Goal: Task Accomplishment & Management: Manage account settings

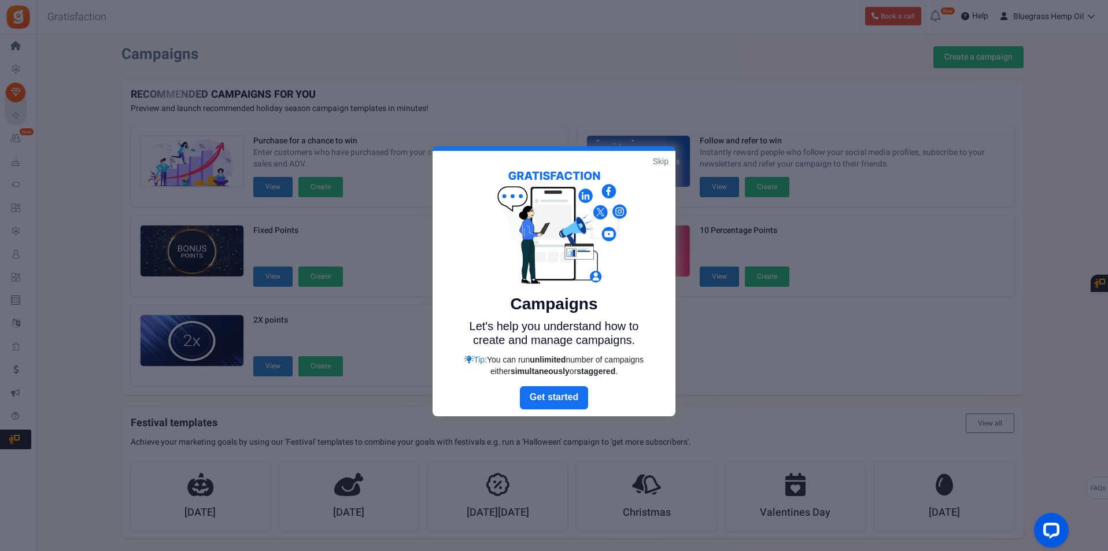
click at [661, 163] on link "Skip" at bounding box center [661, 162] width 16 height 12
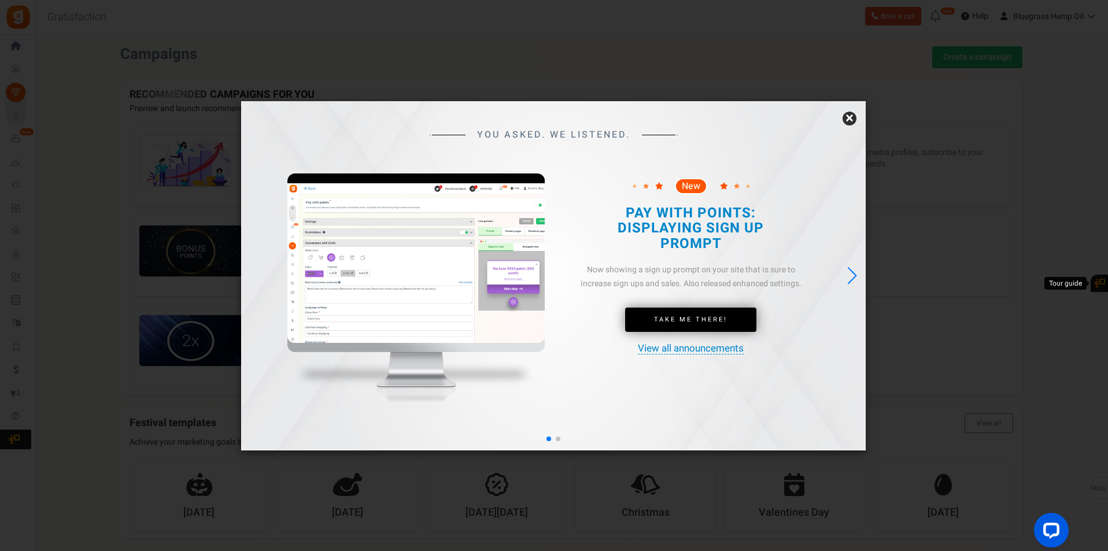
click at [849, 120] on link "×" at bounding box center [850, 119] width 14 height 14
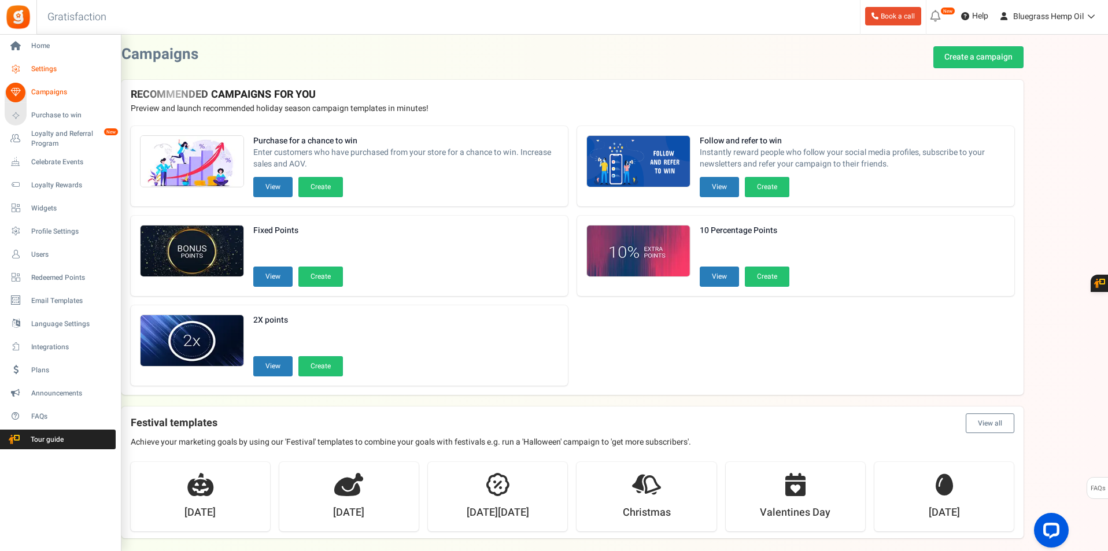
click at [57, 68] on span "Settings" at bounding box center [71, 69] width 81 height 10
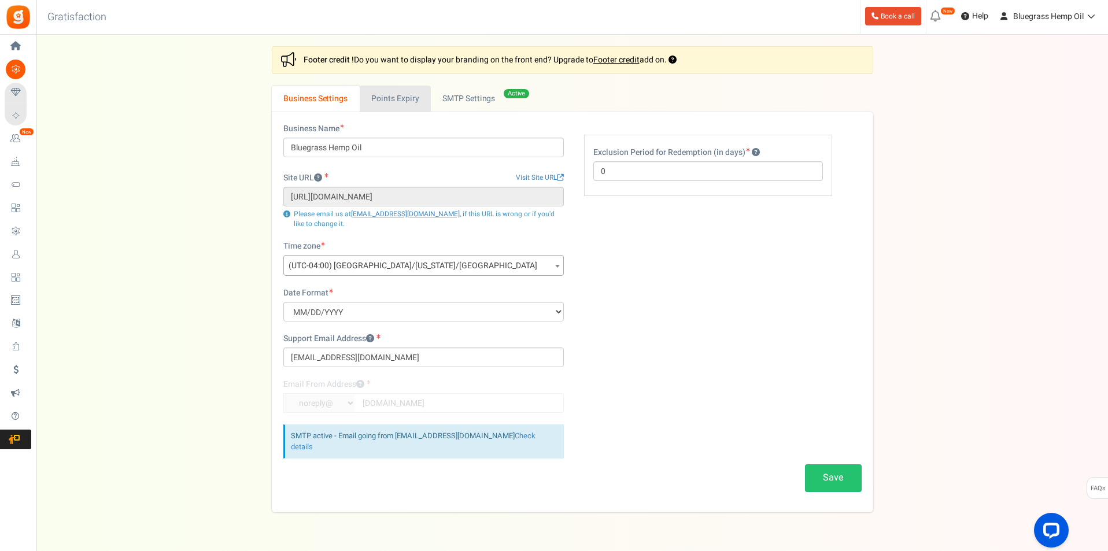
click at [387, 100] on link "Points Expiry" at bounding box center [395, 99] width 71 height 26
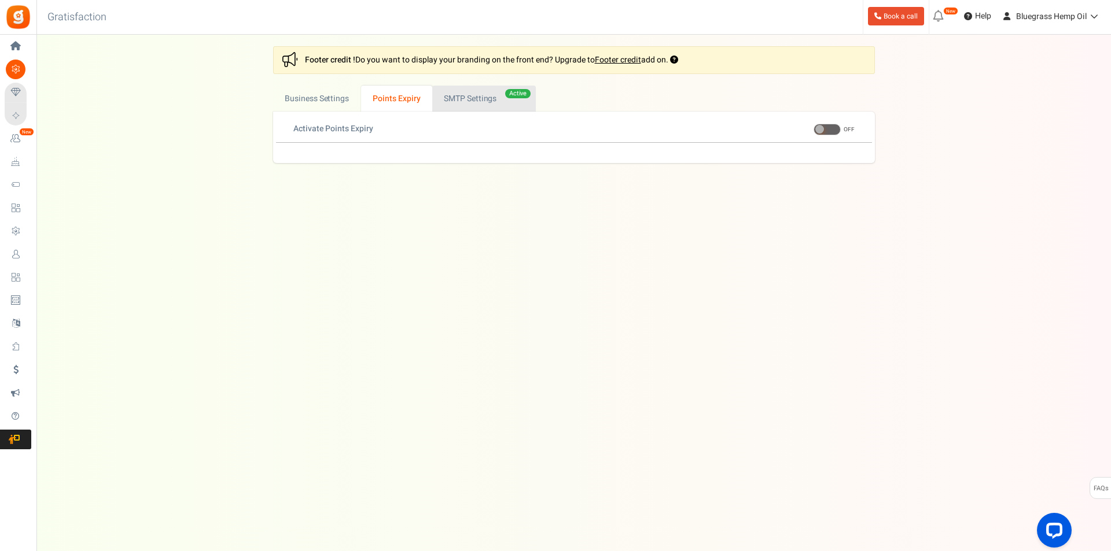
click at [457, 102] on link "Active SMTP Settings" at bounding box center [484, 99] width 104 height 26
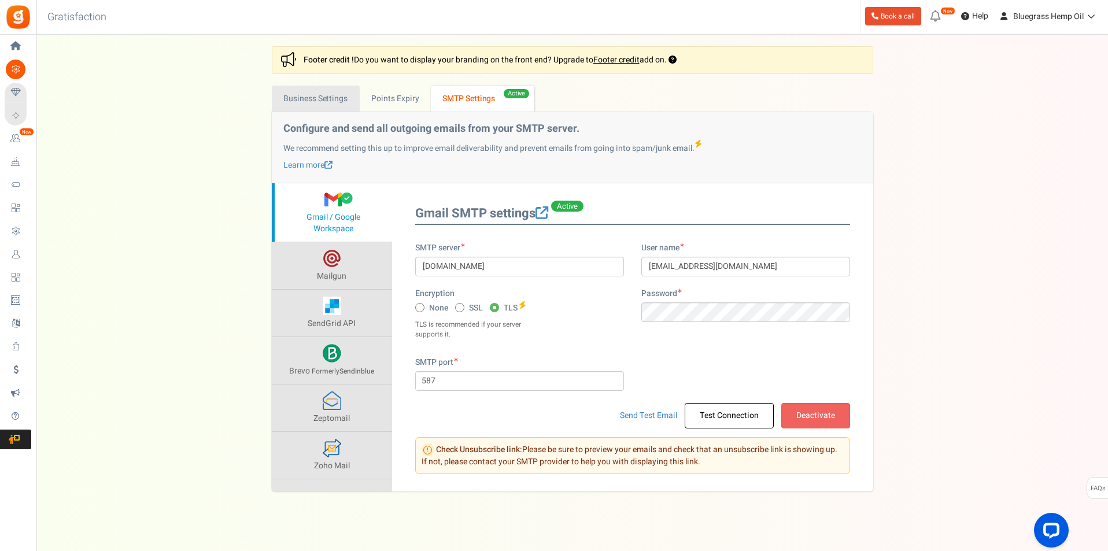
click at [318, 100] on link "Business Settings" at bounding box center [316, 99] width 88 height 26
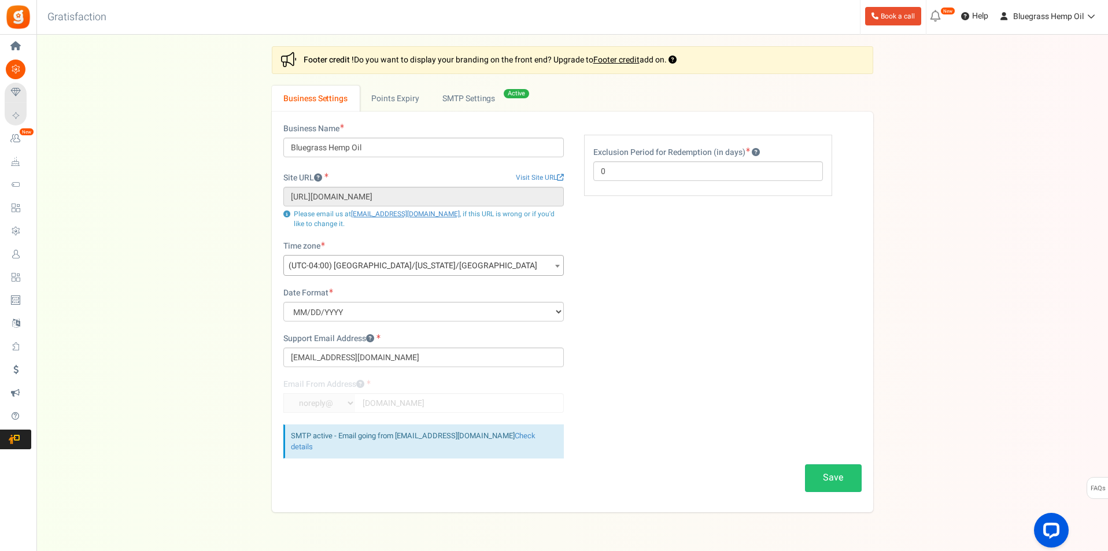
click at [31, 140] on link "Loyalty and Referral Program New" at bounding box center [18, 139] width 27 height 20
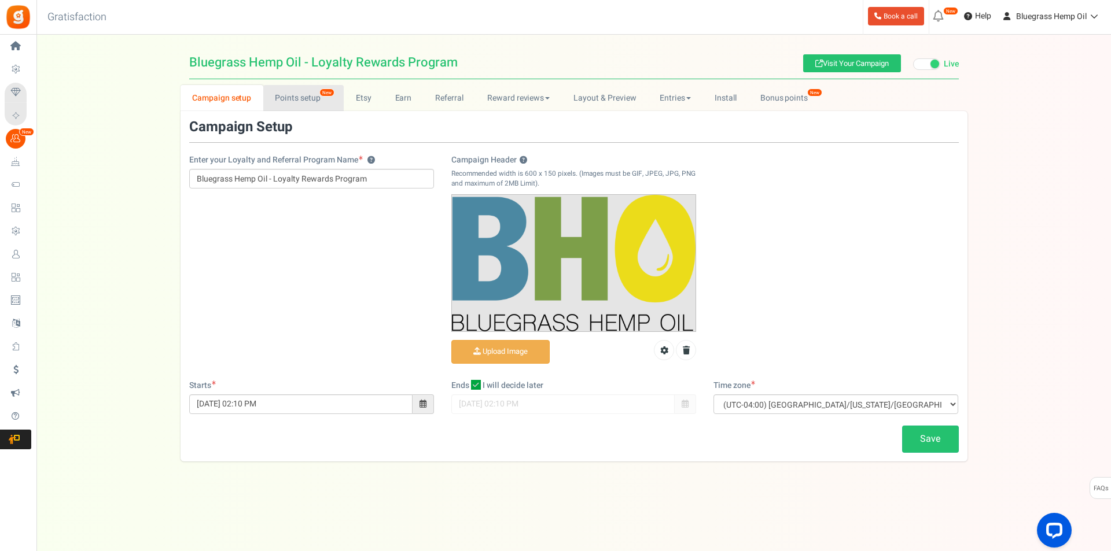
click at [285, 102] on link "Points setup New" at bounding box center [303, 98] width 80 height 26
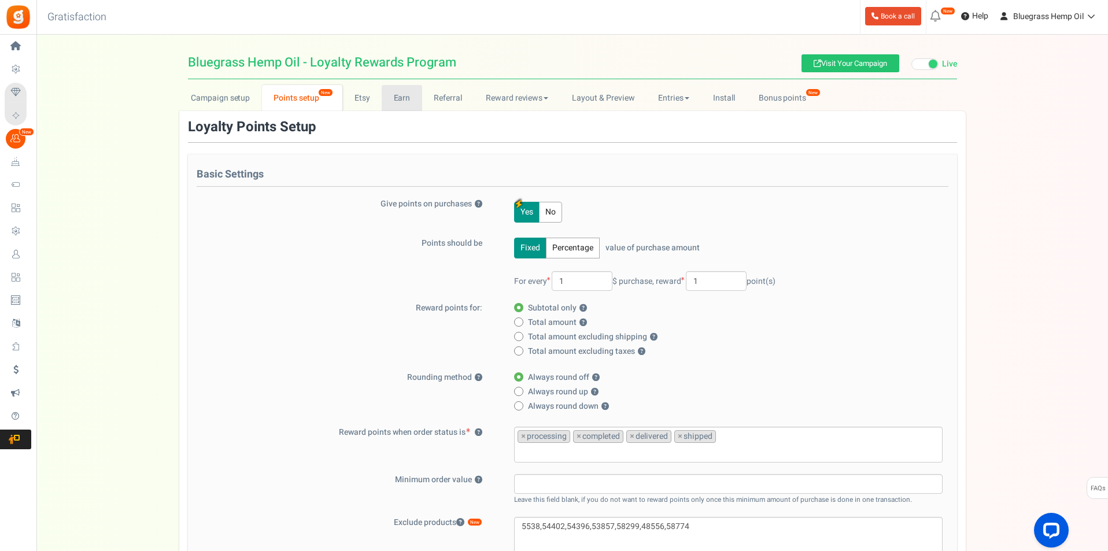
click at [408, 96] on link "Earn" at bounding box center [402, 98] width 40 height 26
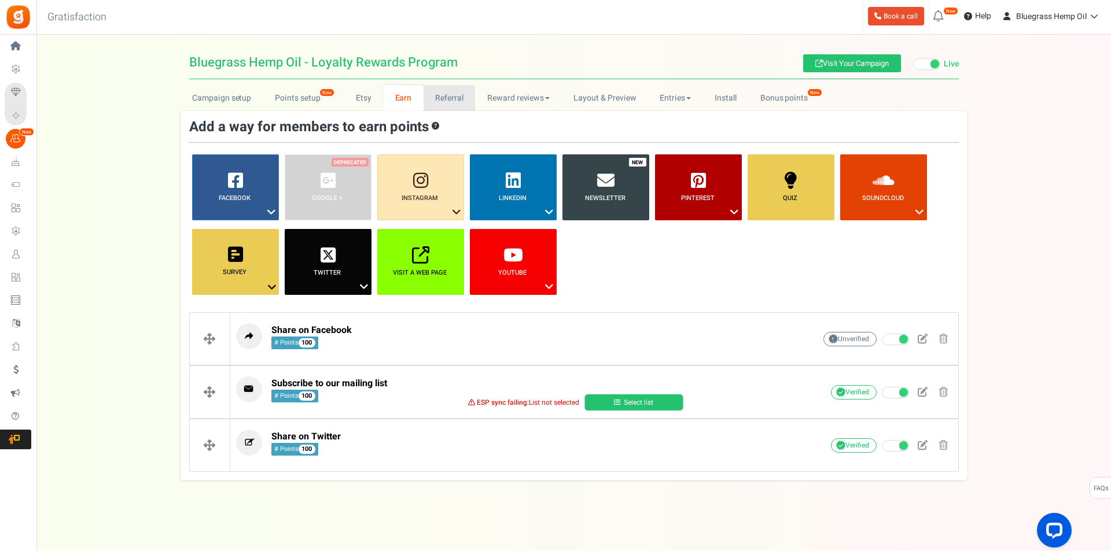
click at [438, 98] on link "Referral" at bounding box center [449, 98] width 52 height 26
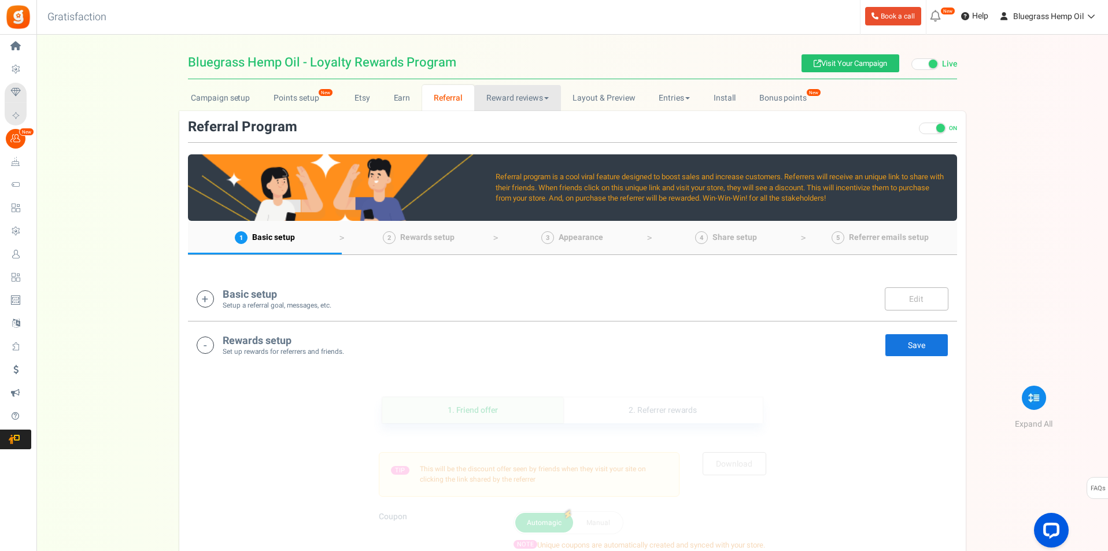
click at [507, 101] on link "Reward reviews" at bounding box center [517, 98] width 86 height 26
click at [583, 100] on link "Layout & Preview" at bounding box center [604, 98] width 86 height 26
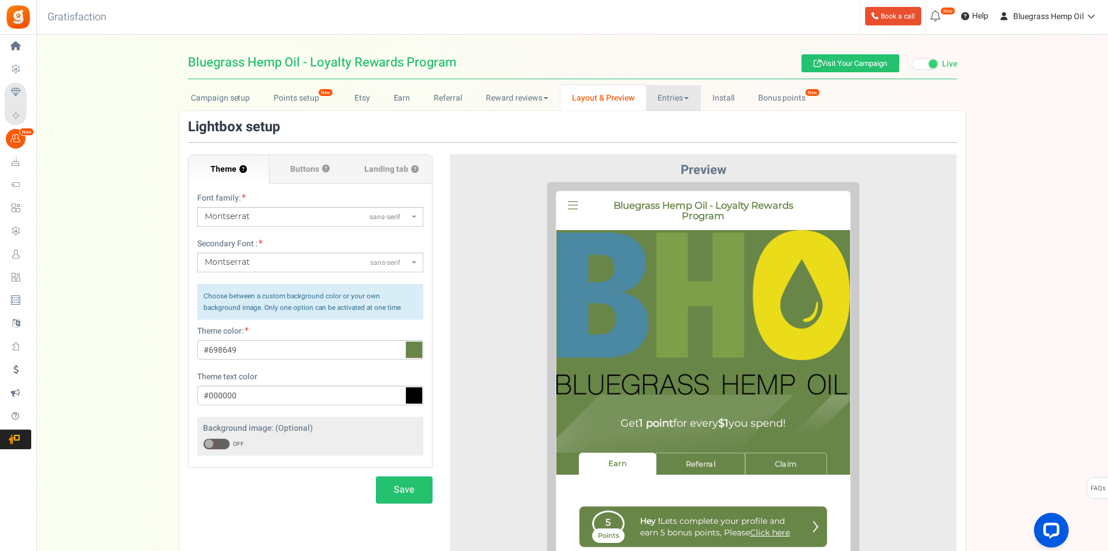
click at [681, 97] on link "Entries" at bounding box center [673, 98] width 55 height 26
click at [768, 97] on link "Bonus points New" at bounding box center [787, 98] width 83 height 26
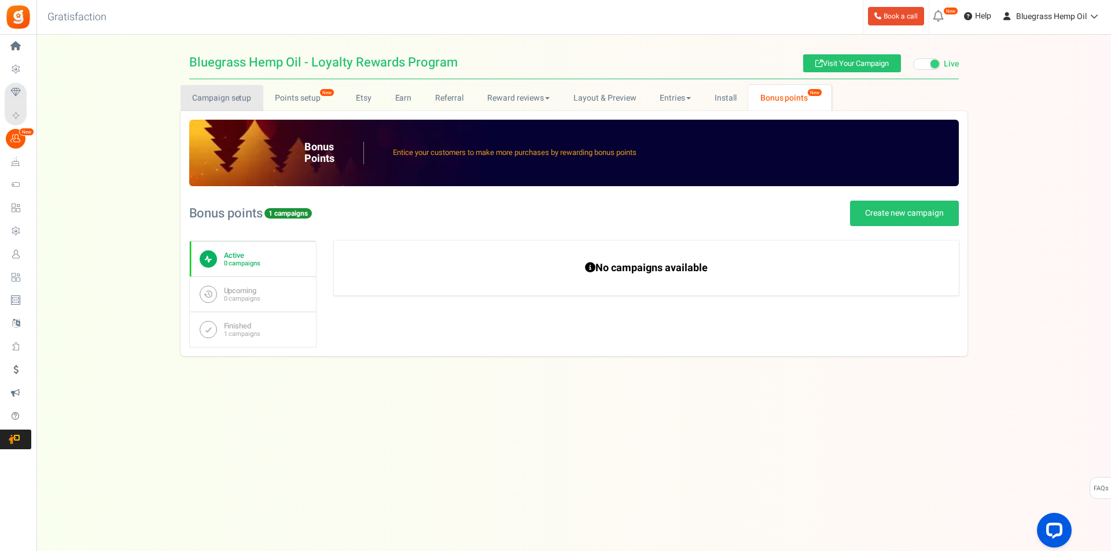
click at [211, 100] on link "Campaign setup" at bounding box center [221, 98] width 83 height 26
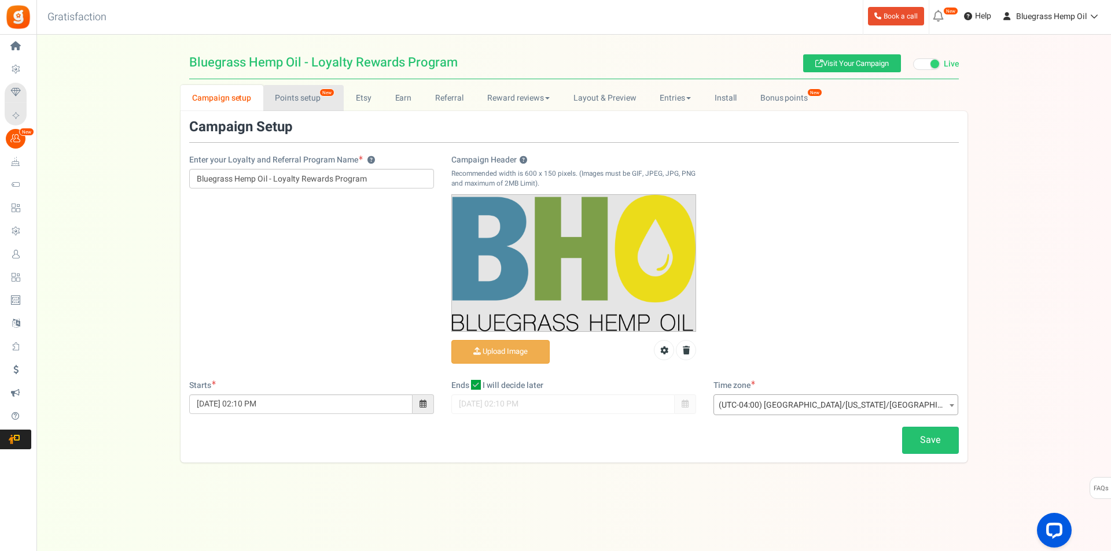
click at [286, 102] on link "Points setup New" at bounding box center [303, 98] width 80 height 26
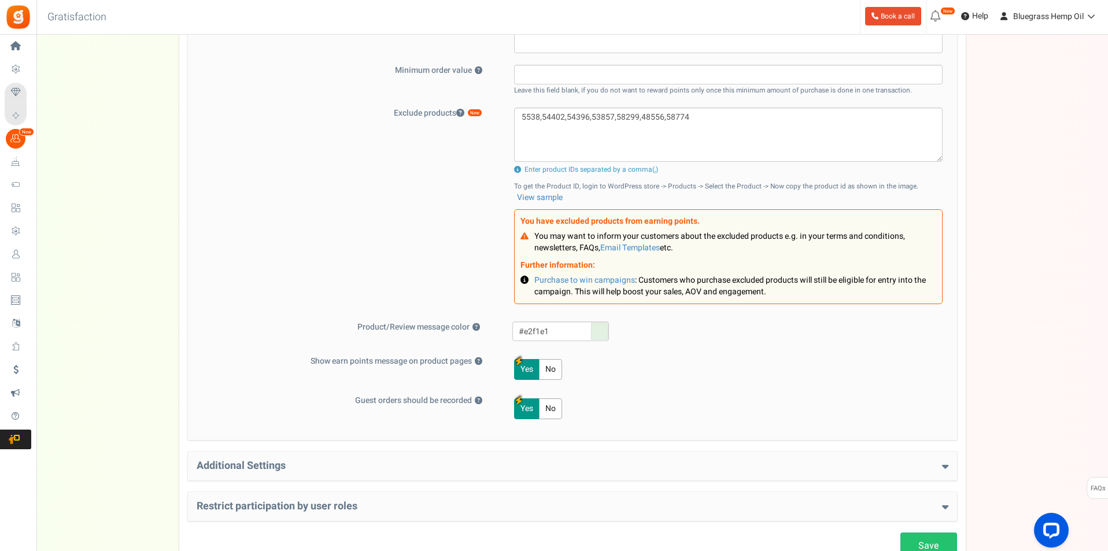
scroll to position [497, 0]
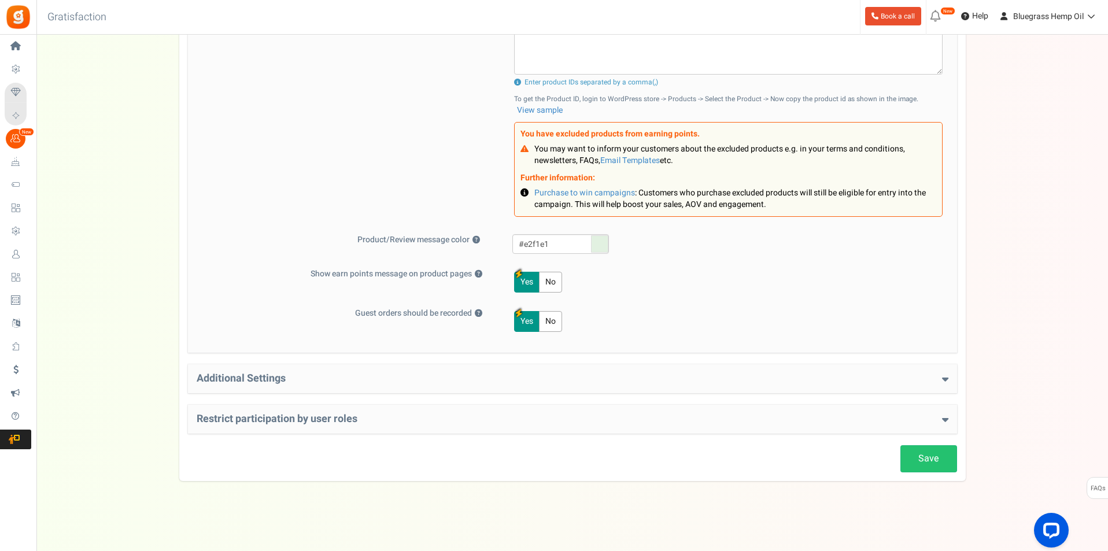
click at [946, 377] on icon at bounding box center [945, 379] width 6 height 10
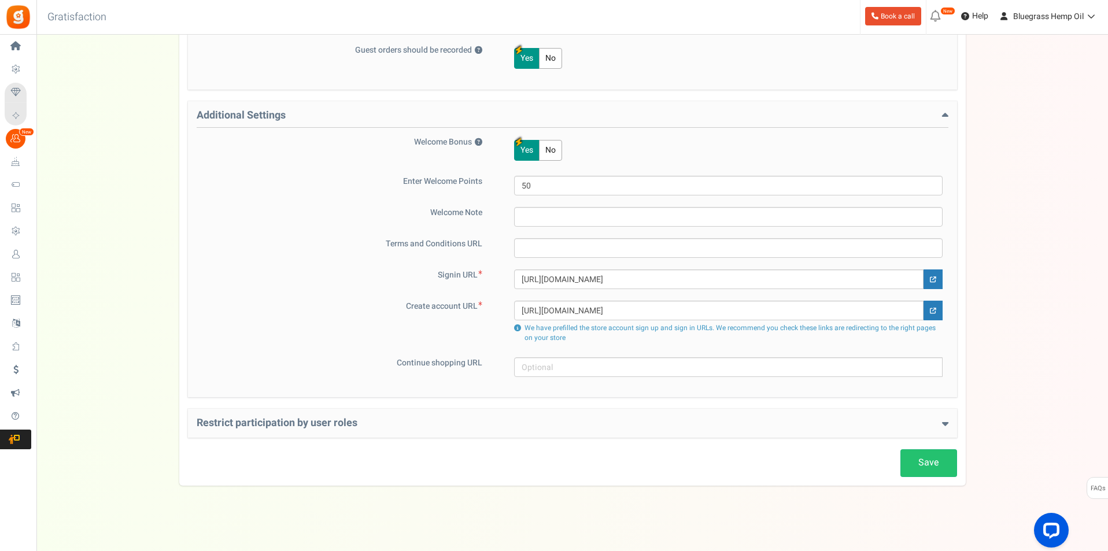
scroll to position [765, 0]
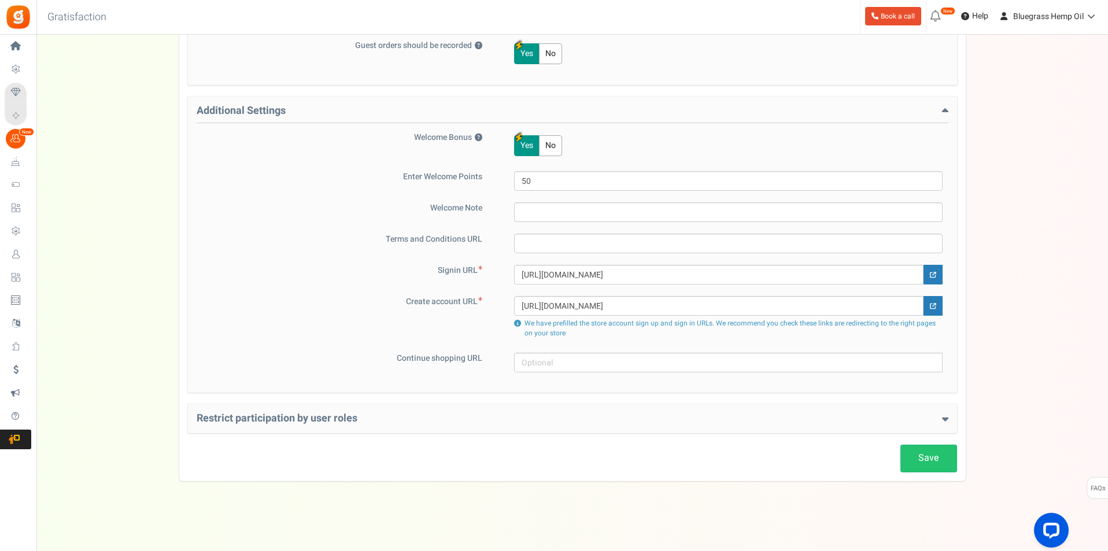
click at [950, 418] on div "Restrict participation by user roles Restrict user roles from participating in …" at bounding box center [572, 418] width 769 height 29
click at [946, 418] on icon at bounding box center [945, 419] width 6 height 10
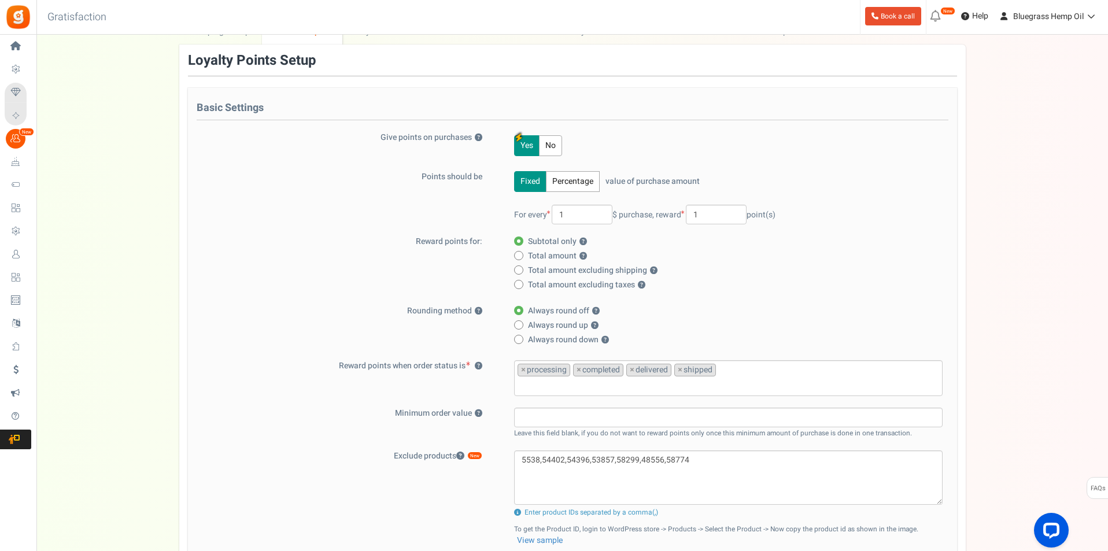
scroll to position [0, 0]
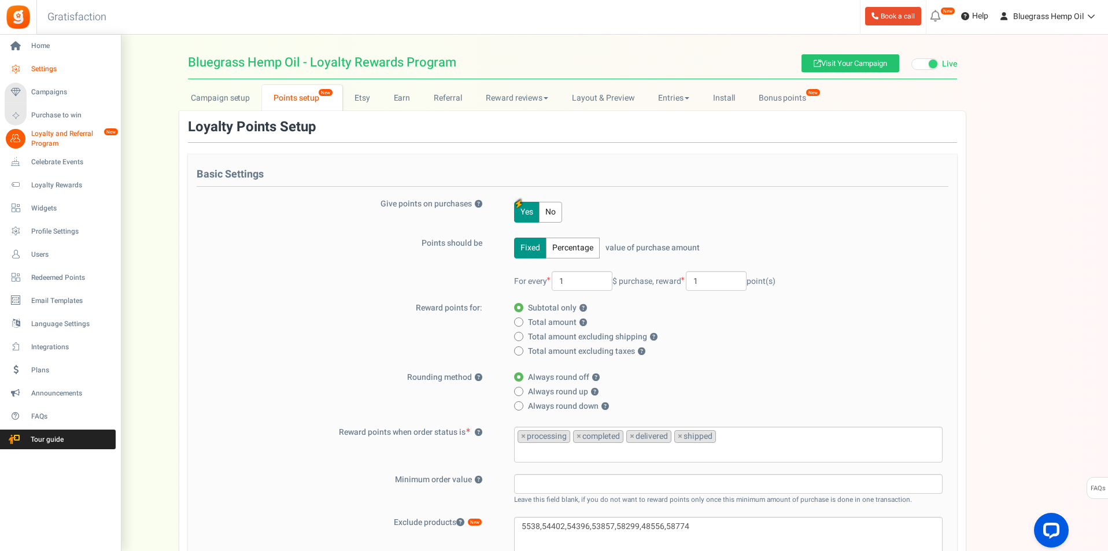
click at [21, 66] on icon at bounding box center [16, 70] width 20 height 20
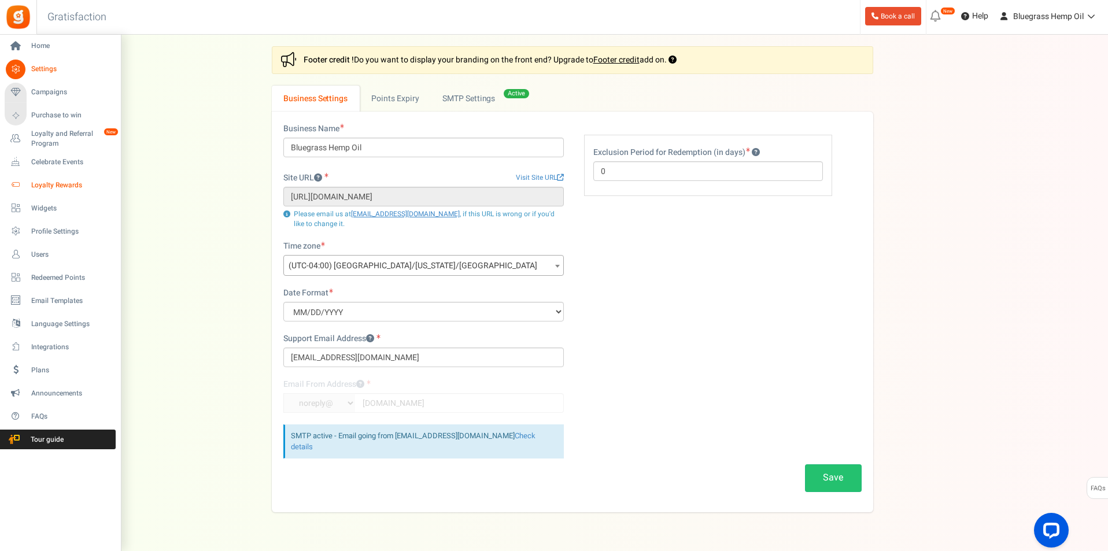
click at [54, 188] on span "Loyalty Rewards" at bounding box center [71, 185] width 81 height 10
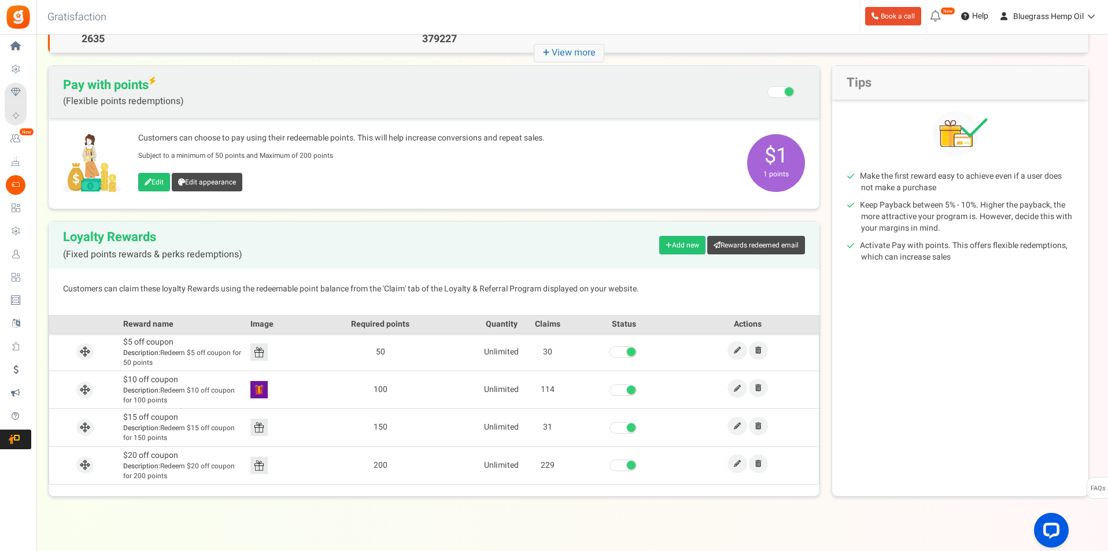
scroll to position [100, 0]
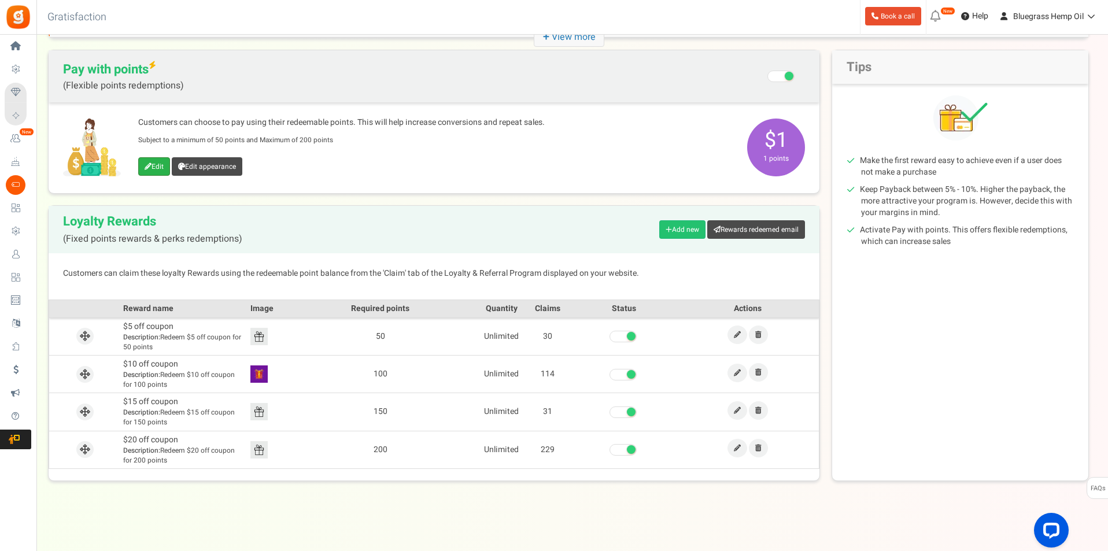
click at [153, 165] on link "Edit" at bounding box center [154, 166] width 32 height 19
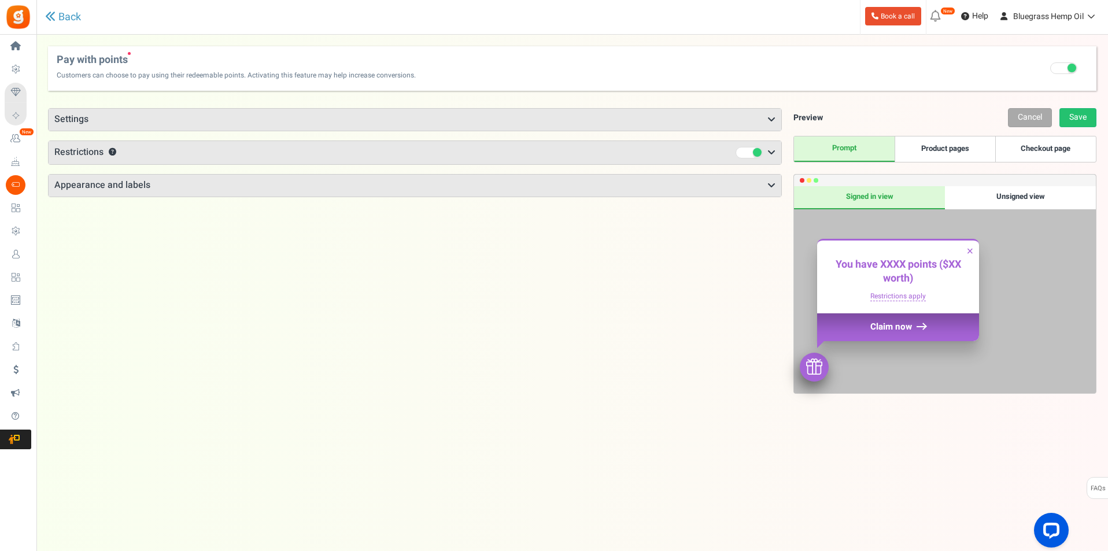
click at [774, 121] on icon at bounding box center [772, 119] width 8 height 9
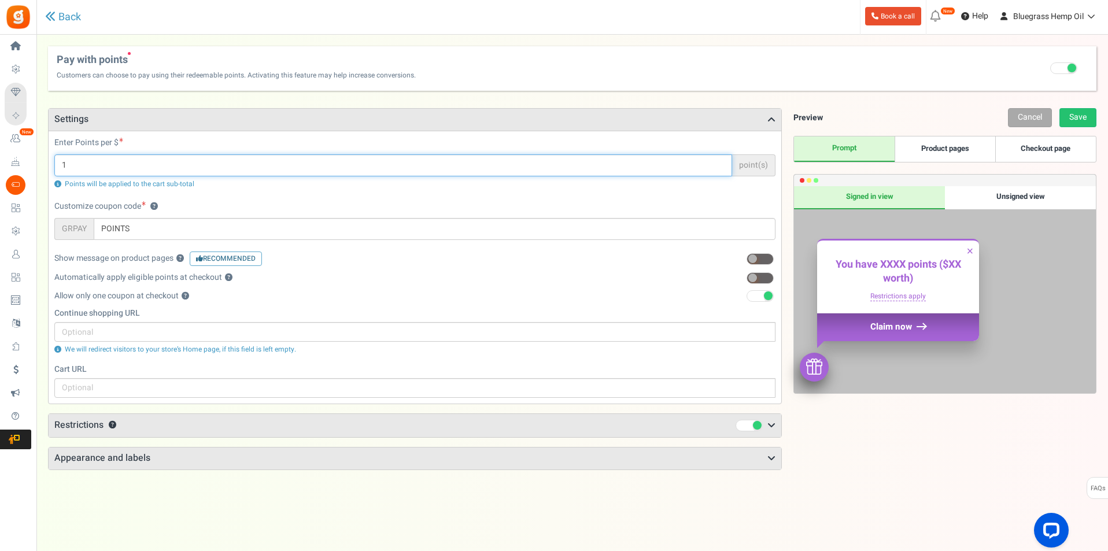
click at [69, 165] on input "1" at bounding box center [393, 165] width 678 height 22
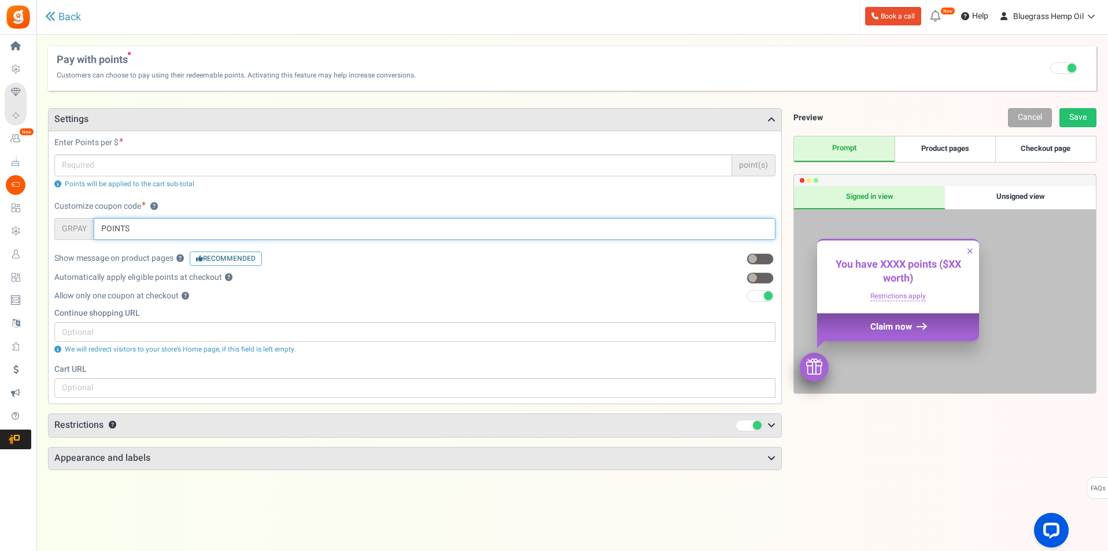
click at [132, 231] on input "POINTS" at bounding box center [435, 229] width 682 height 22
click at [123, 230] on input "POINTS" at bounding box center [435, 229] width 682 height 22
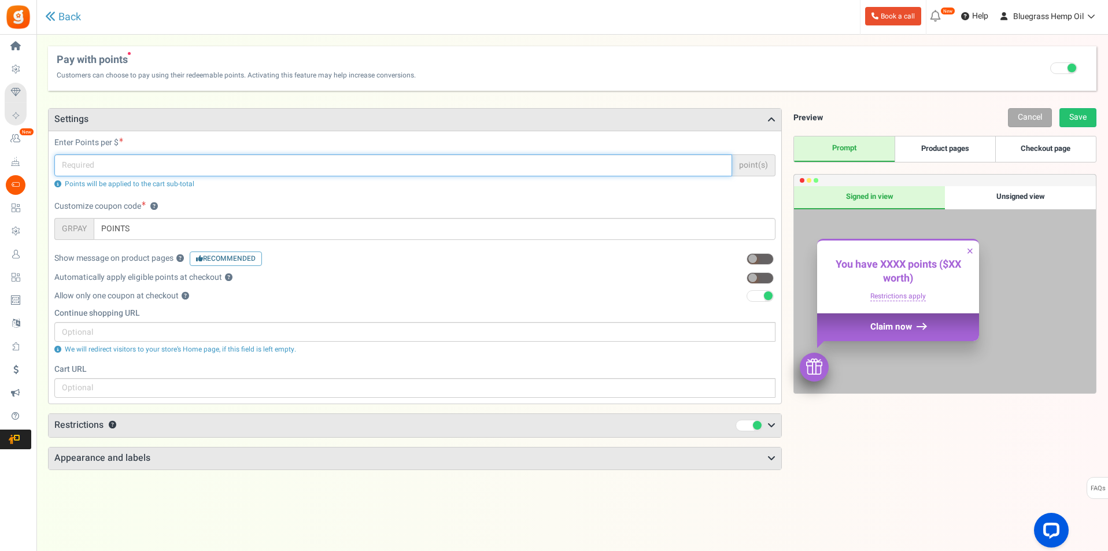
click at [87, 161] on input "text" at bounding box center [393, 165] width 678 height 22
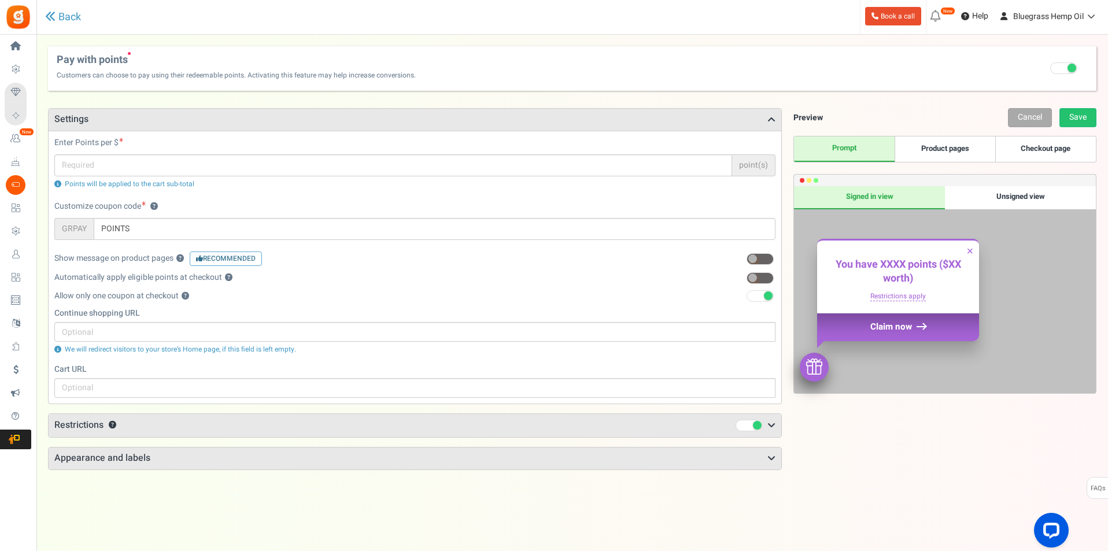
click at [101, 185] on span "Points will be applied to the cart sub-total" at bounding box center [130, 184] width 130 height 10
click at [57, 17] on link "Back" at bounding box center [63, 17] width 36 height 12
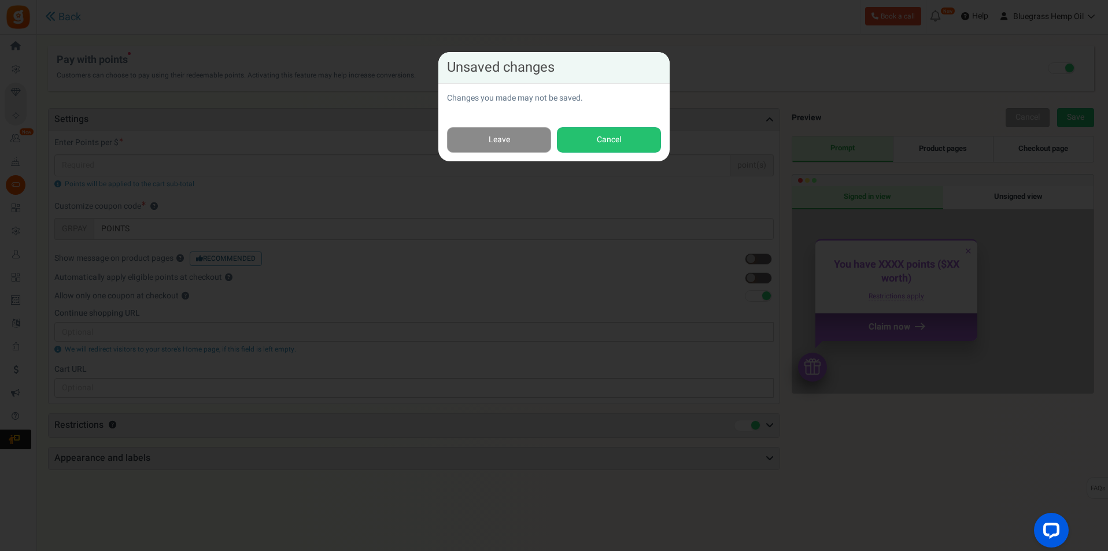
click at [509, 142] on link "Leave" at bounding box center [499, 140] width 104 height 26
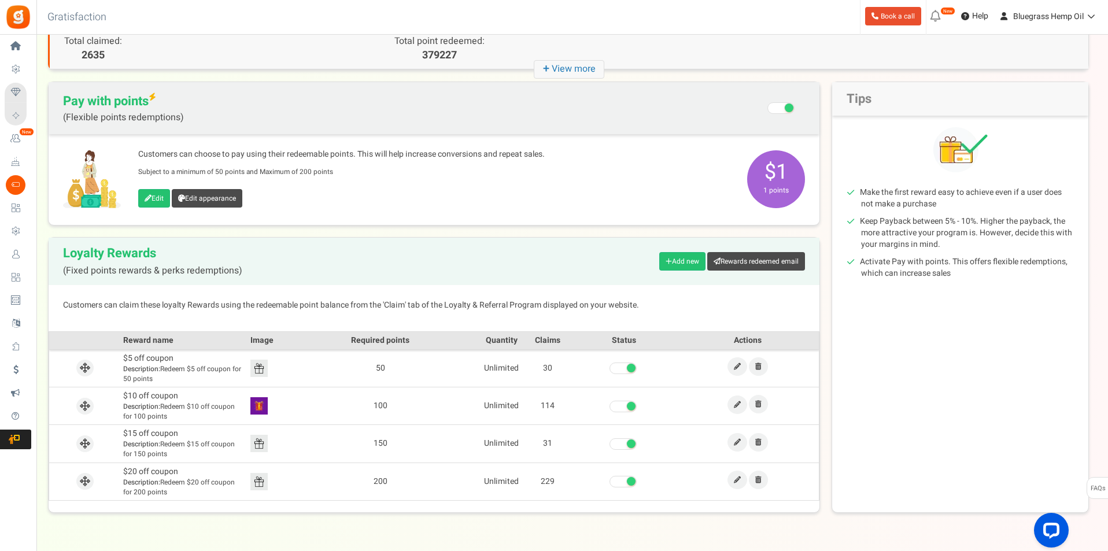
scroll to position [100, 0]
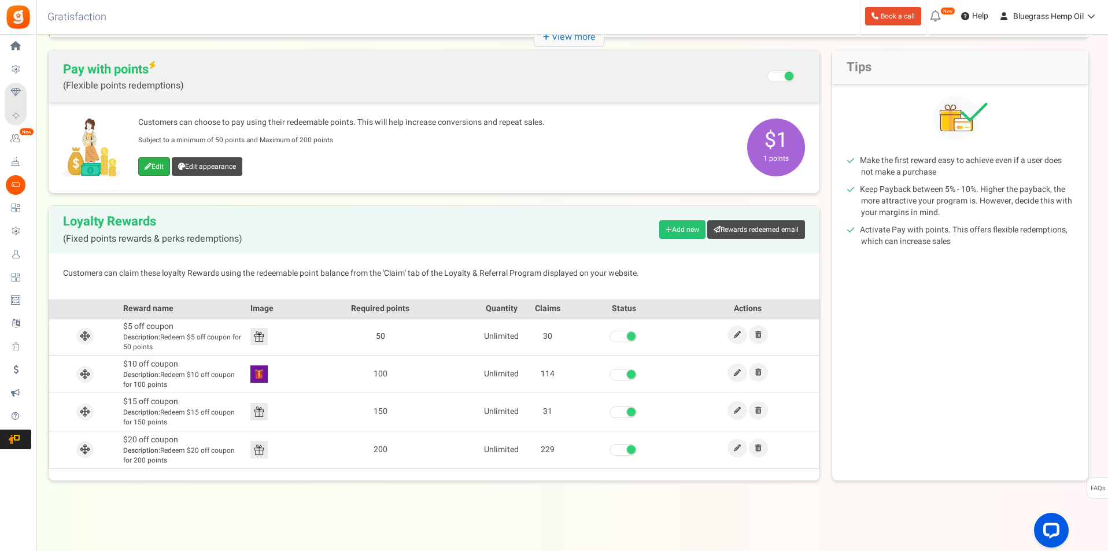
click at [149, 161] on link "Edit" at bounding box center [154, 166] width 32 height 19
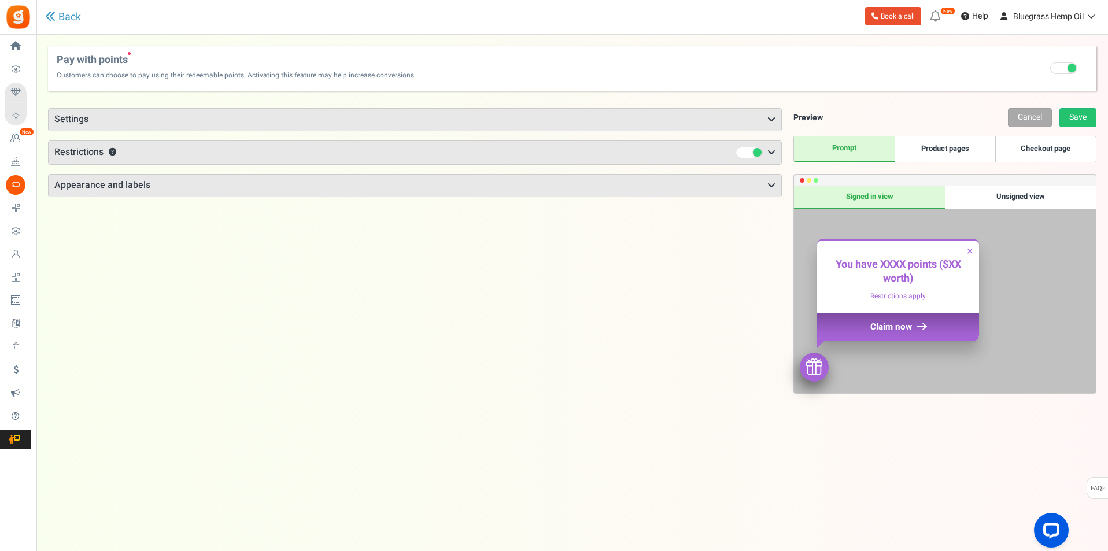
click at [326, 112] on h3 "Settings" at bounding box center [415, 120] width 733 height 22
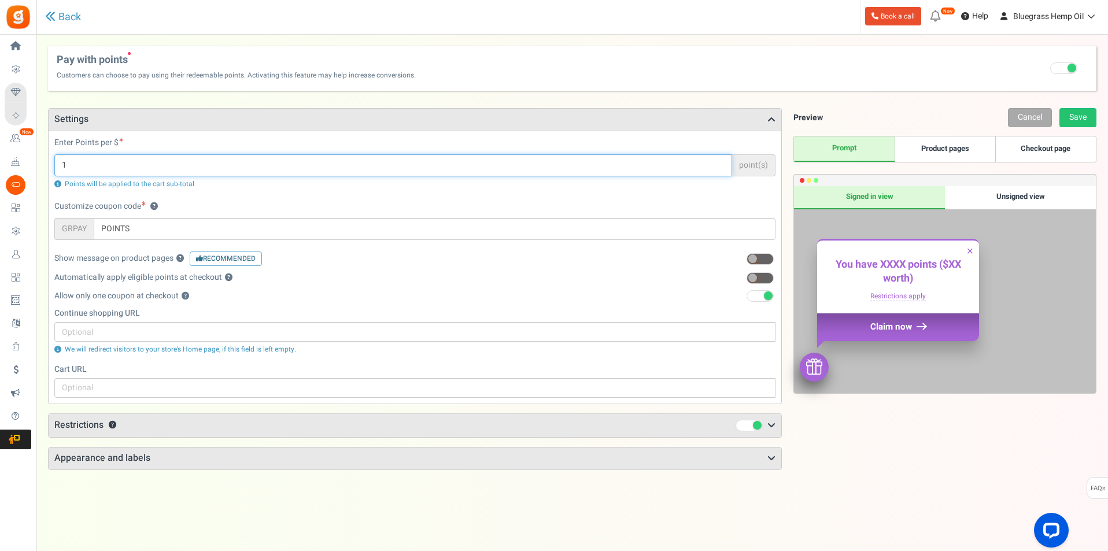
click at [62, 165] on input "1" at bounding box center [393, 165] width 678 height 22
type input ".10"
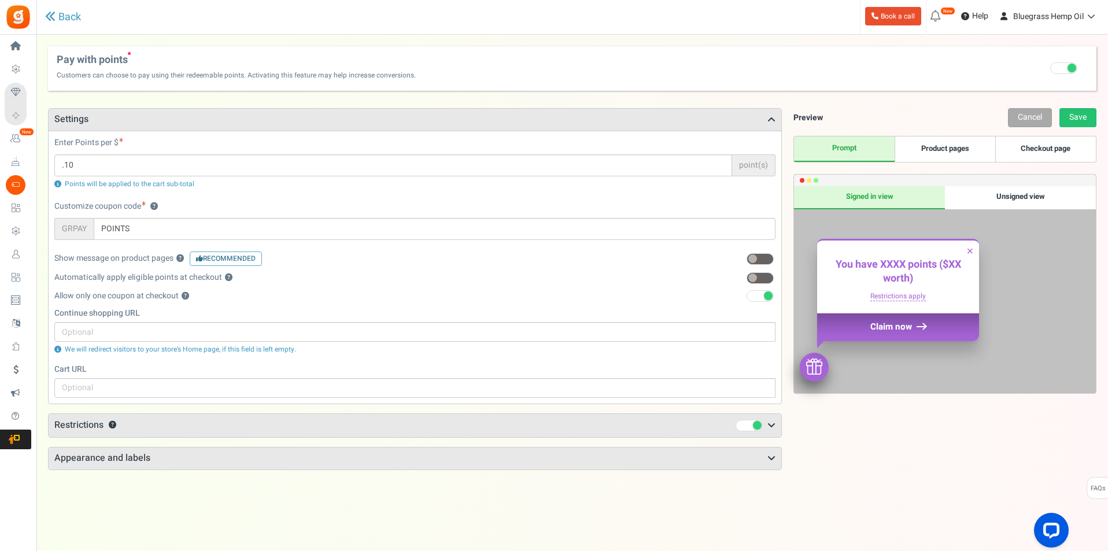
click at [250, 130] on h3 "Settings" at bounding box center [415, 120] width 733 height 22
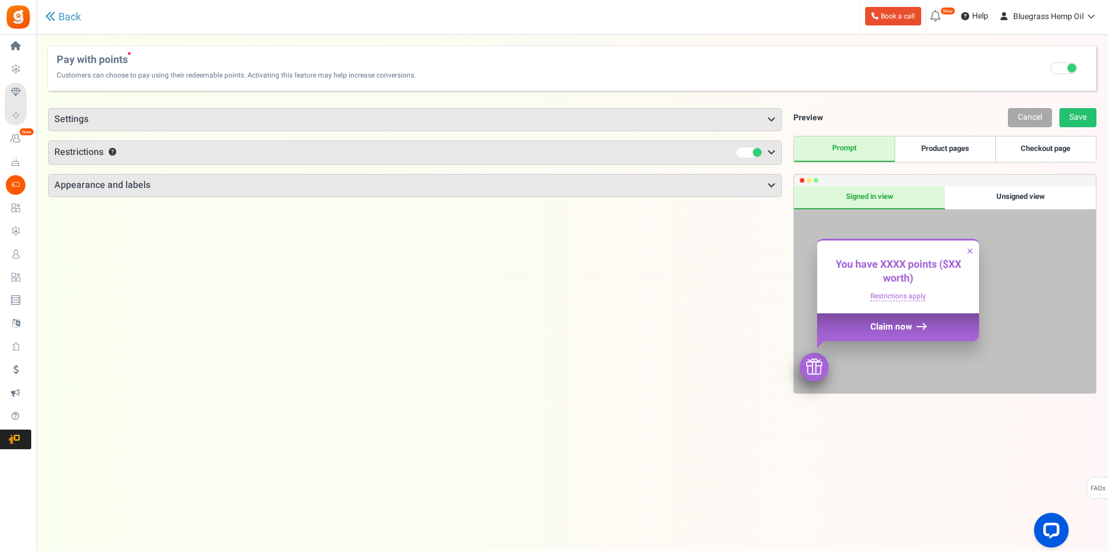
click at [769, 156] on icon at bounding box center [772, 152] width 8 height 9
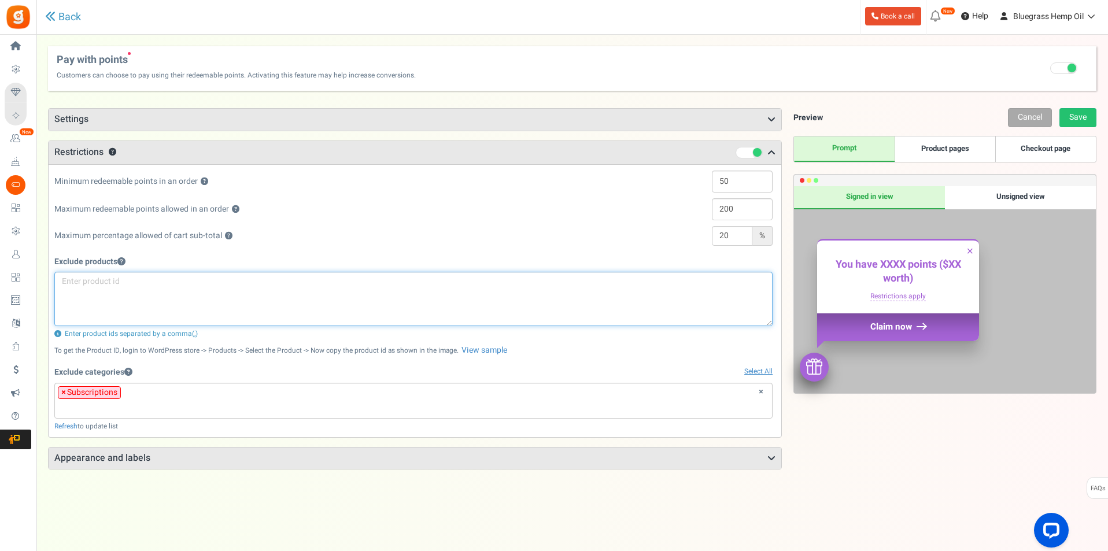
click at [186, 289] on textarea at bounding box center [413, 299] width 718 height 54
click at [148, 289] on textarea at bounding box center [413, 299] width 718 height 54
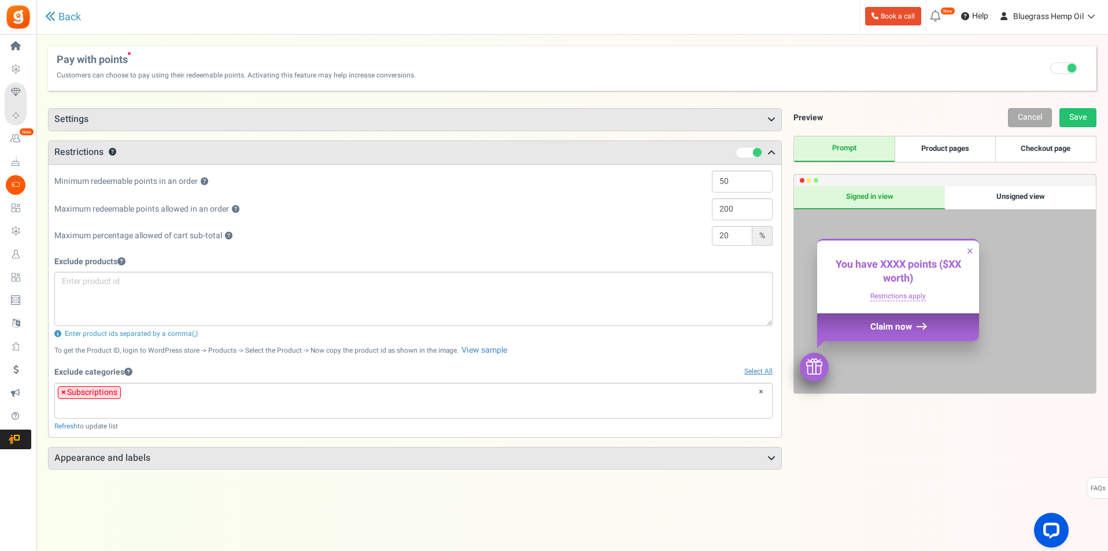
click at [175, 120] on h3 "Settings" at bounding box center [415, 120] width 733 height 22
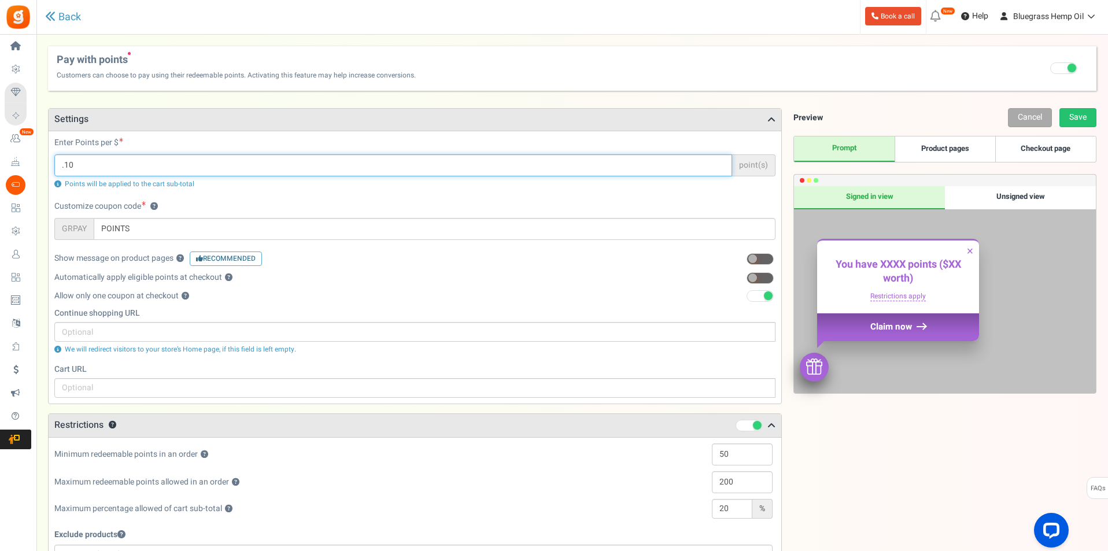
drag, startPoint x: 95, startPoint y: 166, endPoint x: 55, endPoint y: 165, distance: 39.9
click at [55, 165] on input ".10" at bounding box center [393, 165] width 678 height 22
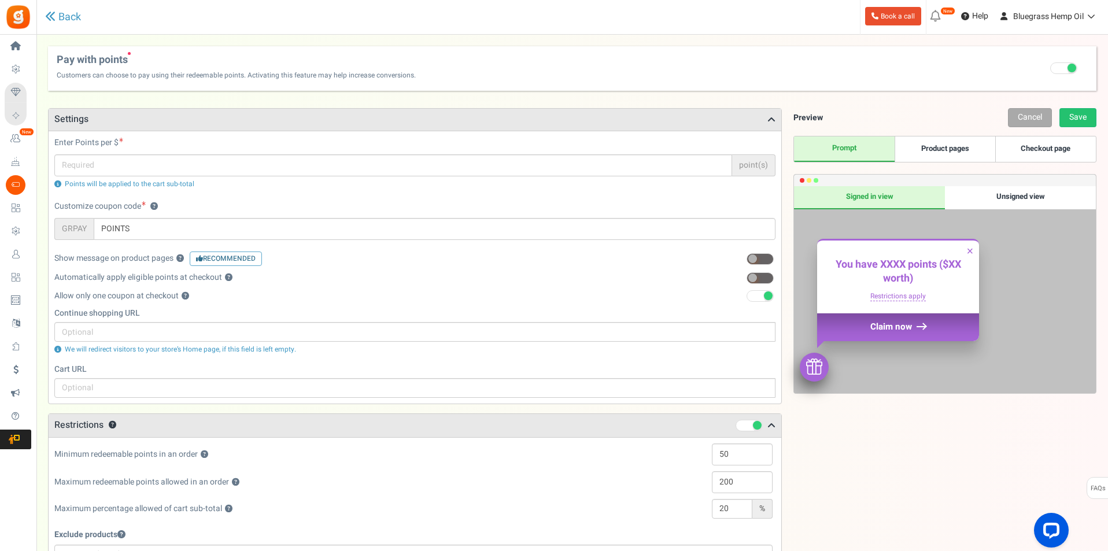
click at [78, 187] on span "Points will be applied to the cart sub-total" at bounding box center [130, 184] width 130 height 10
click at [56, 183] on icon at bounding box center [57, 183] width 7 height 7
click at [57, 183] on icon at bounding box center [57, 183] width 7 height 7
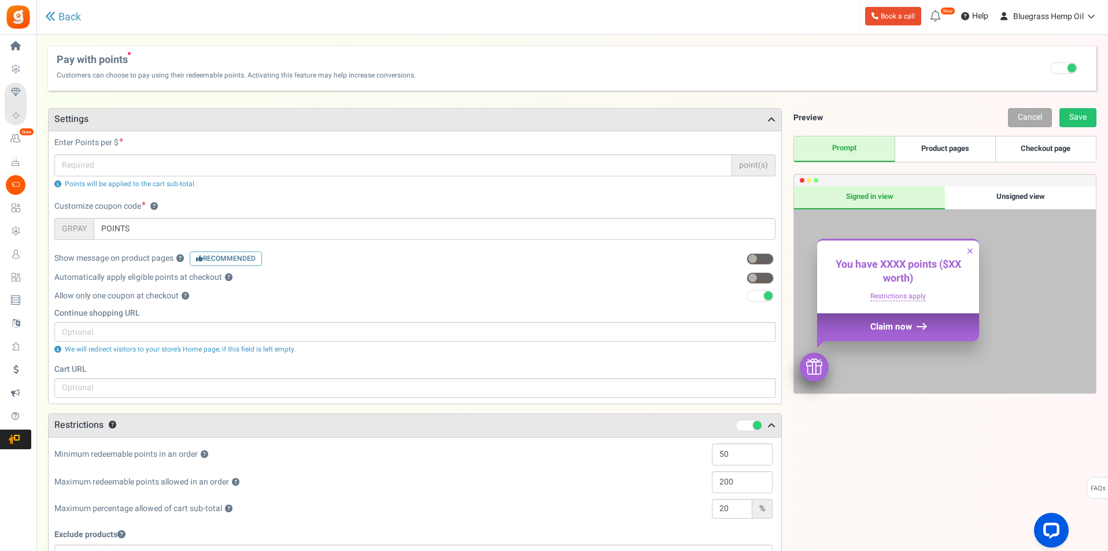
click at [57, 183] on icon at bounding box center [57, 183] width 7 height 7
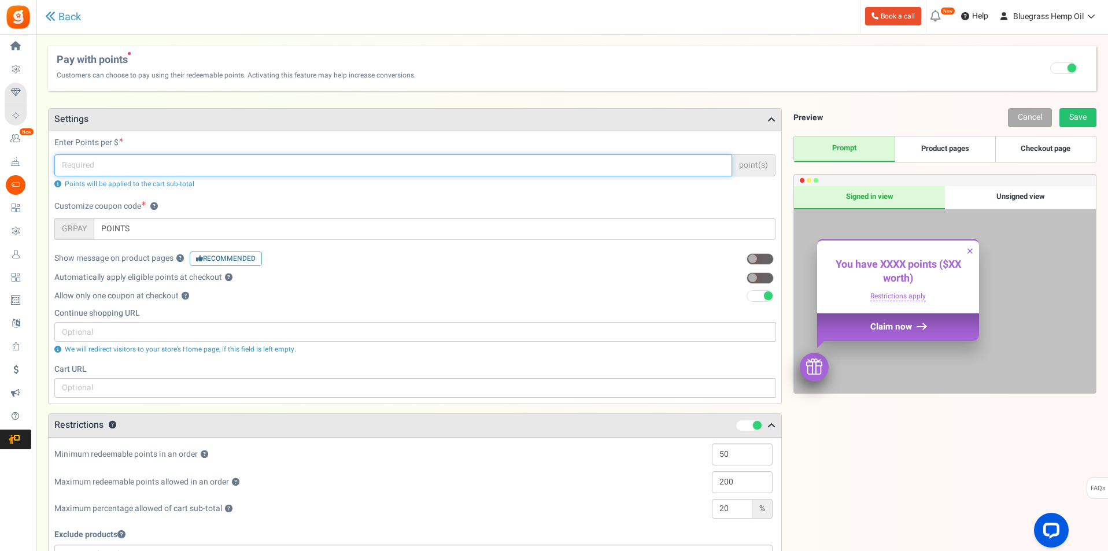
click at [83, 167] on input "text" at bounding box center [393, 165] width 678 height 22
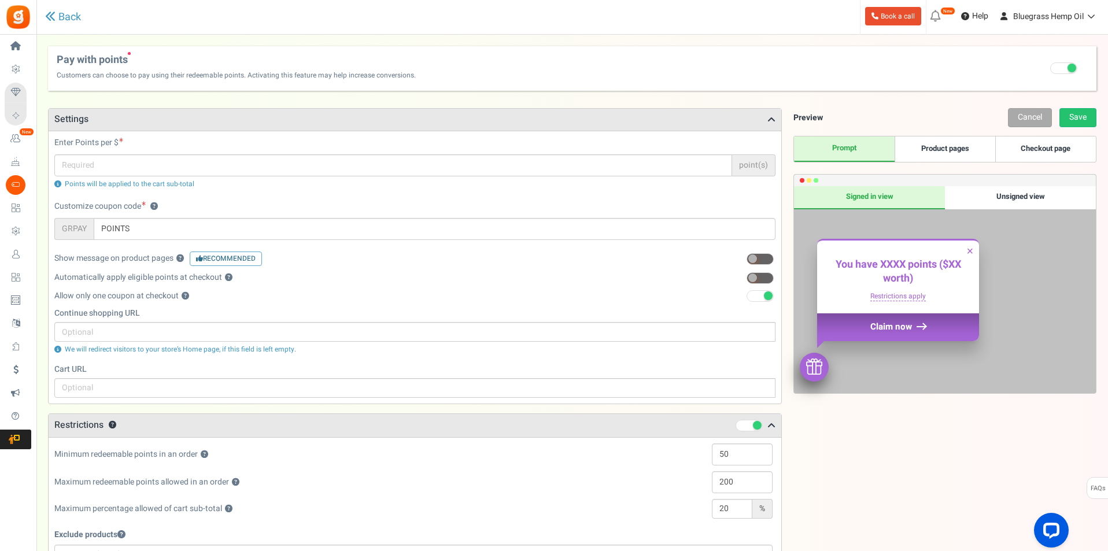
click at [472, 204] on div "Customize coupon code ? GRPAY POINTS" at bounding box center [414, 220] width 721 height 39
click at [751, 167] on span "point(s)" at bounding box center [753, 165] width 43 height 22
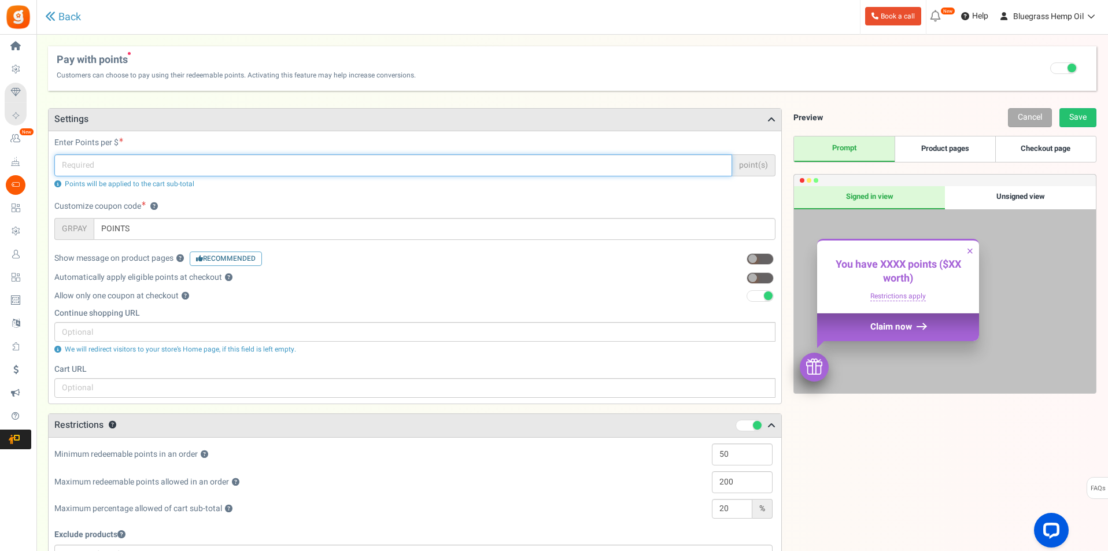
click at [703, 161] on input "text" at bounding box center [393, 165] width 678 height 22
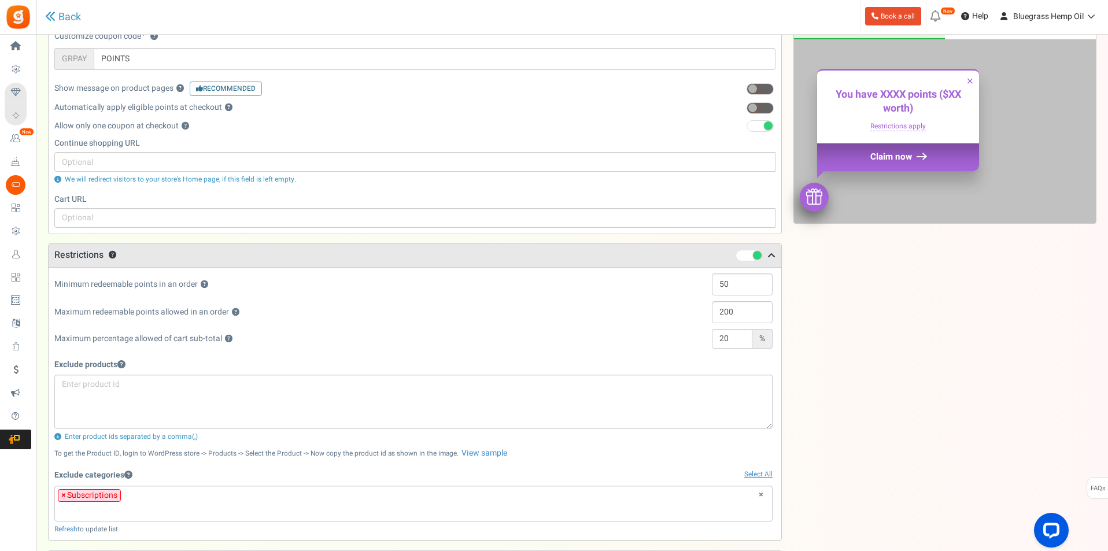
scroll to position [310, 0]
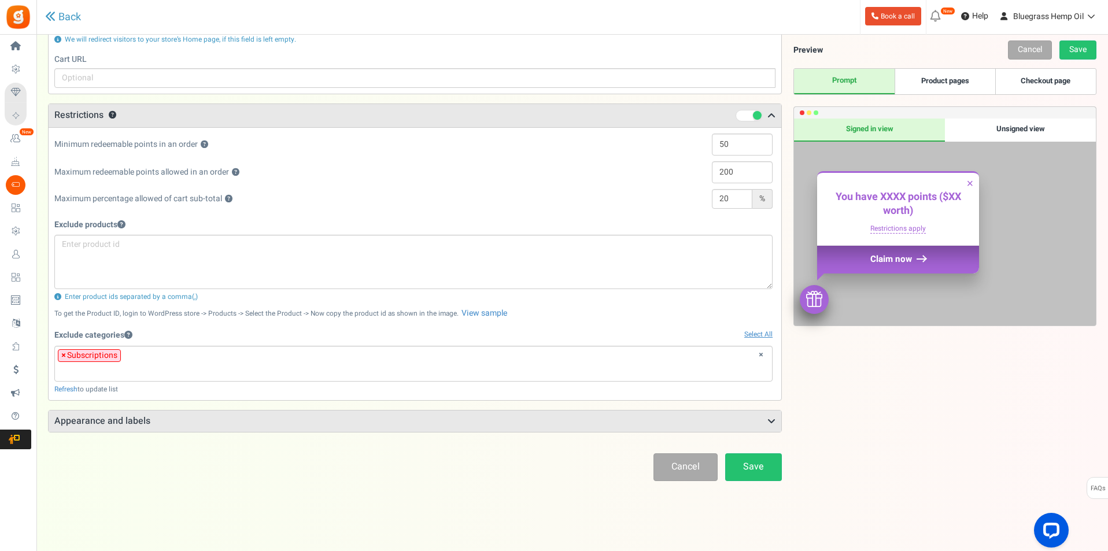
click at [157, 303] on div "Exclude products Enter product ids separated by a comma(,) To get the Product I…" at bounding box center [413, 305] width 718 height 180
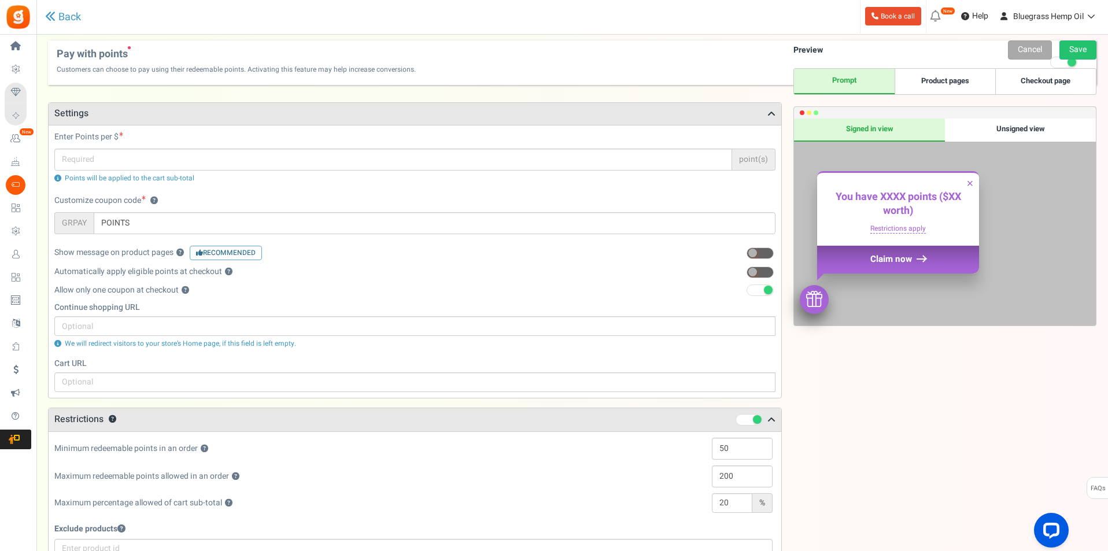
scroll to position [0, 0]
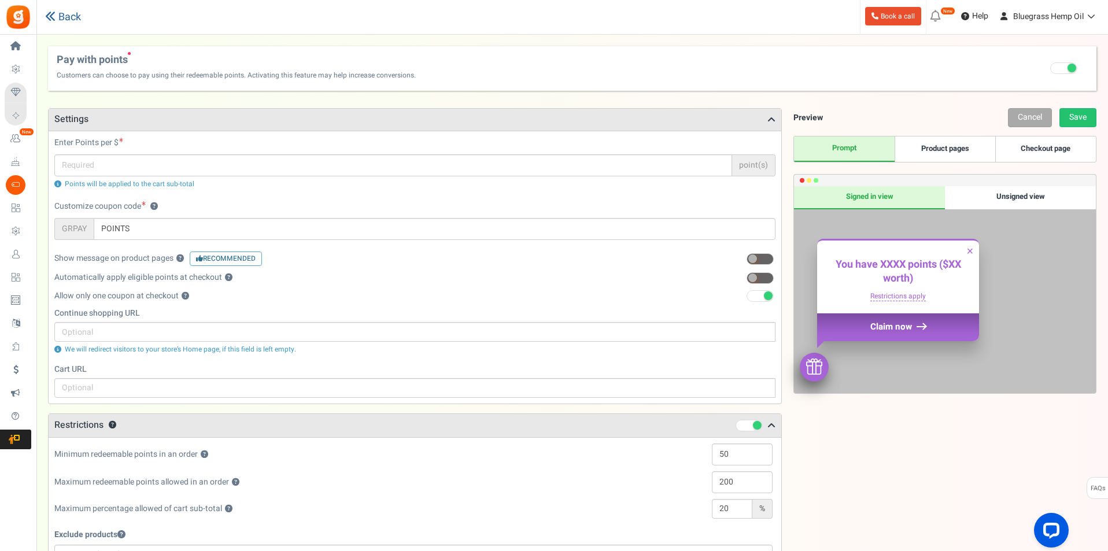
click at [61, 16] on link "Back" at bounding box center [63, 17] width 36 height 12
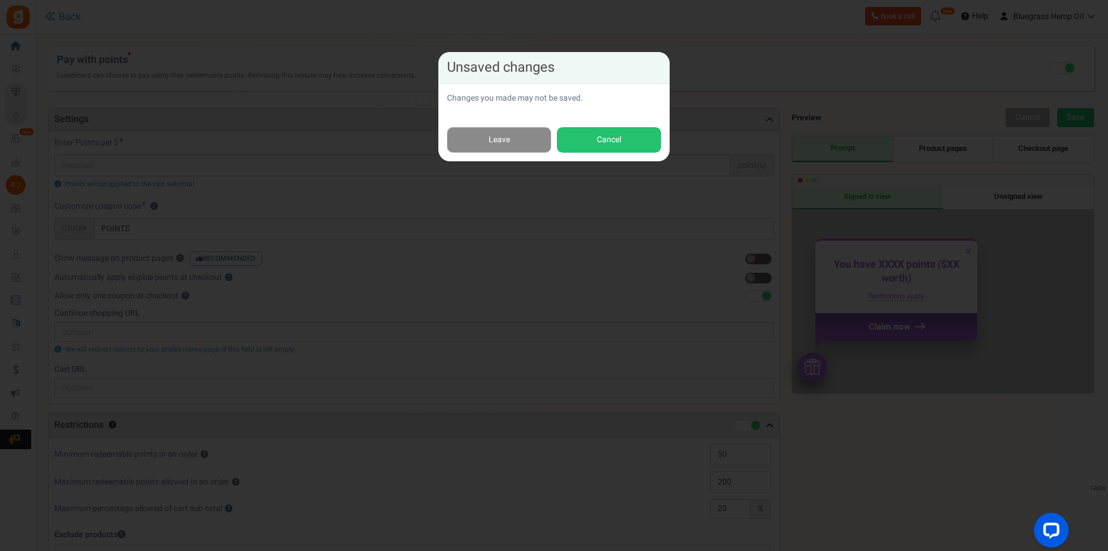
click at [534, 131] on link "Leave" at bounding box center [499, 140] width 104 height 26
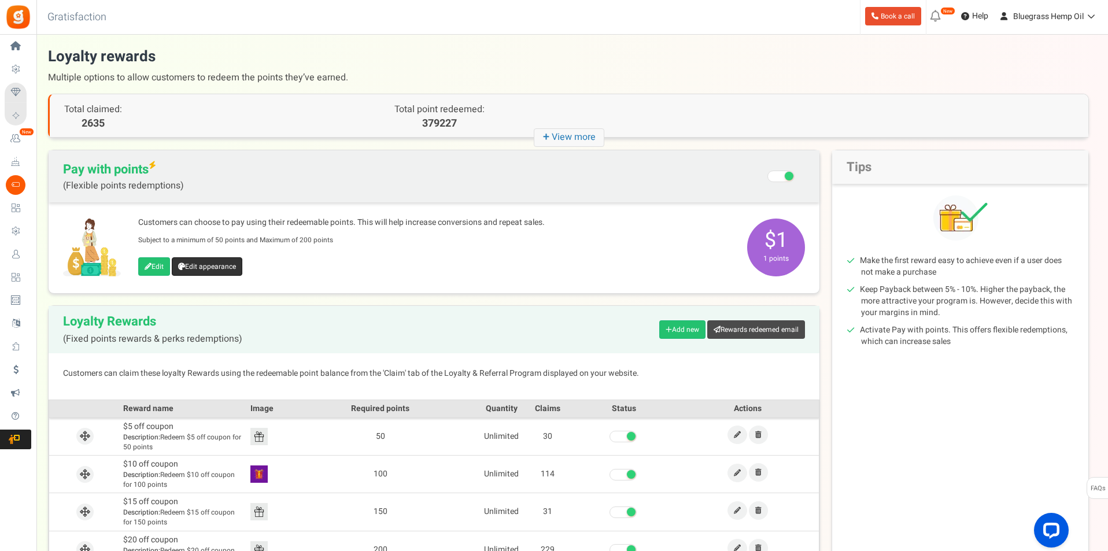
click at [222, 265] on link "Edit appearance" at bounding box center [207, 266] width 71 height 19
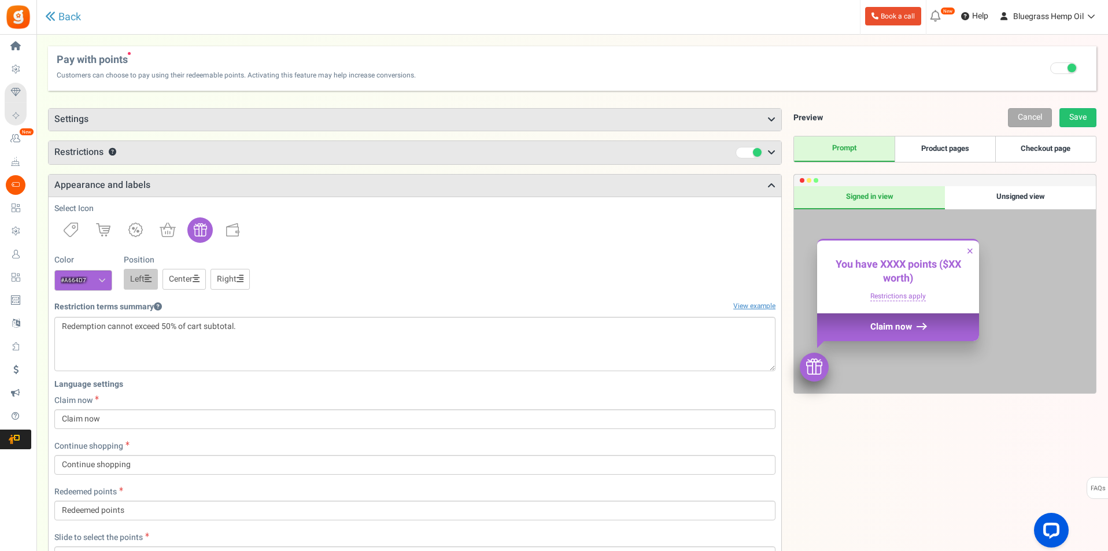
click at [732, 119] on h3 "Settings" at bounding box center [415, 120] width 733 height 22
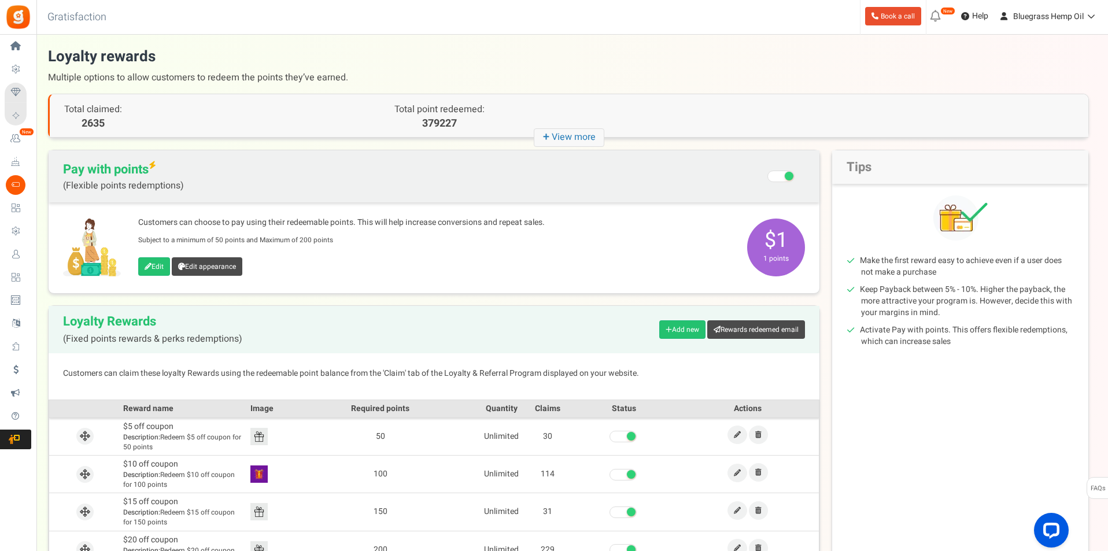
click at [787, 175] on span at bounding box center [789, 176] width 9 height 9
click at [782, 175] on input "Recommended: Turn On Are you sure? This will remove the flexi redemption option…" at bounding box center [782, 178] width 0 height 20
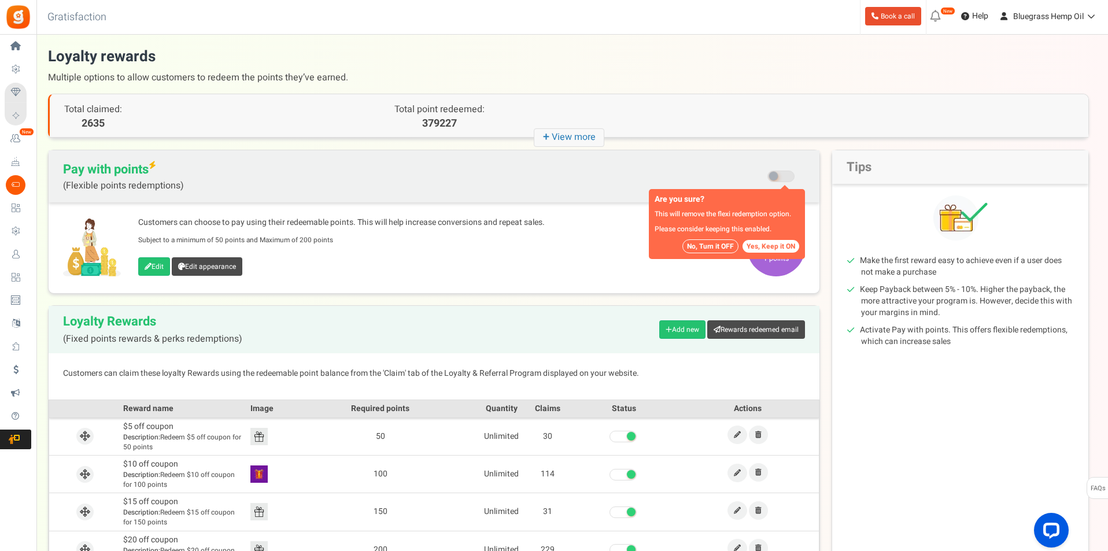
click at [786, 175] on span at bounding box center [781, 177] width 27 height 12
click at [782, 175] on input "Recommended: Turn On Are you sure? This will remove the flexi redemption option…" at bounding box center [782, 178] width 0 height 20
click at [772, 249] on button "Yes, Keep it ON" at bounding box center [771, 246] width 57 height 13
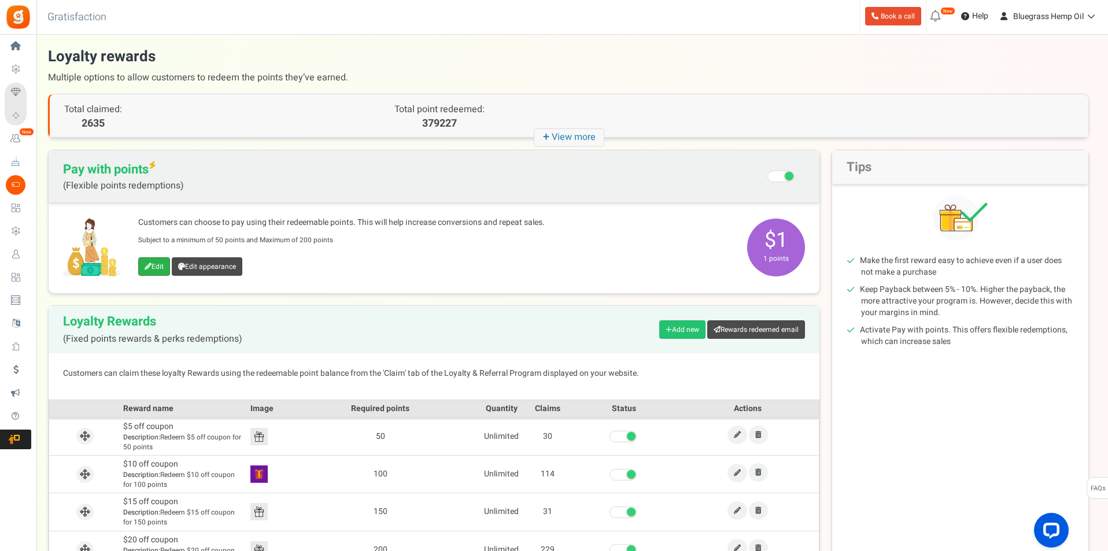
click at [152, 267] on link "Edit" at bounding box center [154, 266] width 32 height 19
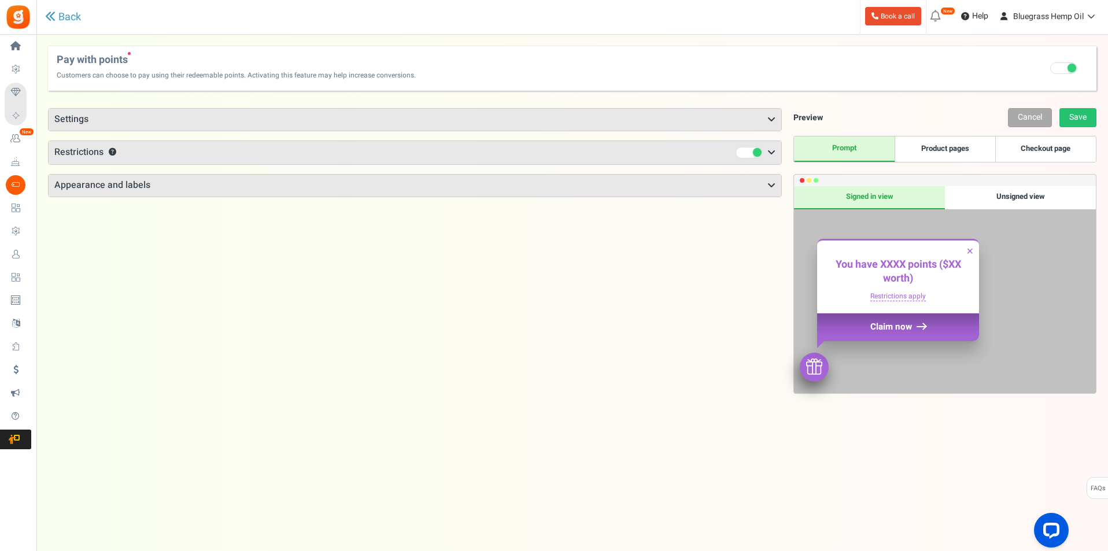
click at [167, 117] on h3 "Settings" at bounding box center [415, 120] width 733 height 22
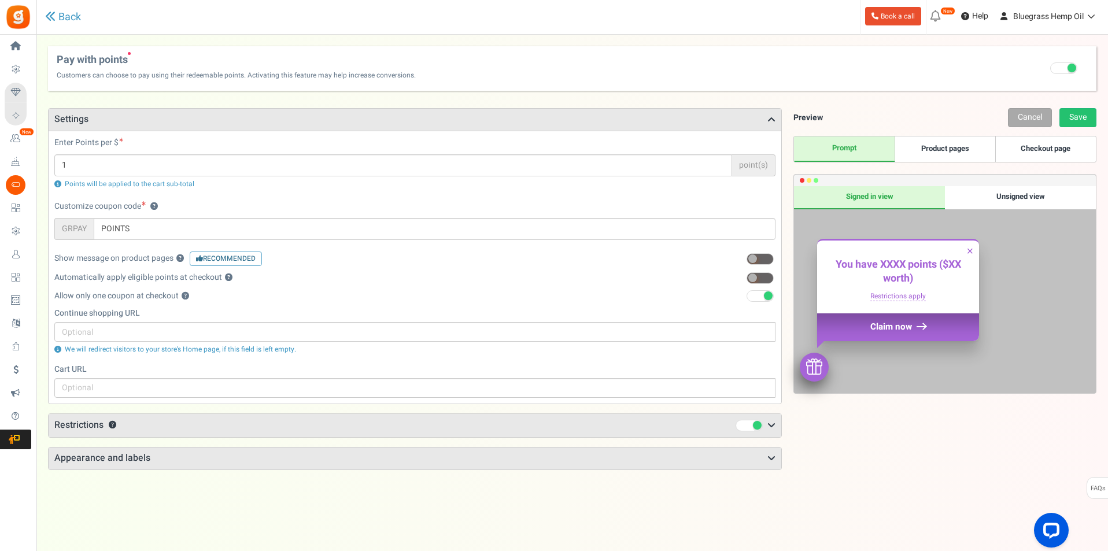
click at [45, 136] on div "There is a new version of the Gratisfaction plugin. Once you've updated the plu…" at bounding box center [572, 320] width 1072 height 548
click at [61, 139] on label "Enter Points per $" at bounding box center [88, 143] width 69 height 12
drag, startPoint x: 65, startPoint y: 139, endPoint x: 78, endPoint y: 139, distance: 12.7
click at [68, 139] on label "Enter Points per $" at bounding box center [88, 143] width 69 height 12
click at [95, 139] on label "Enter Points per $" at bounding box center [88, 143] width 69 height 12
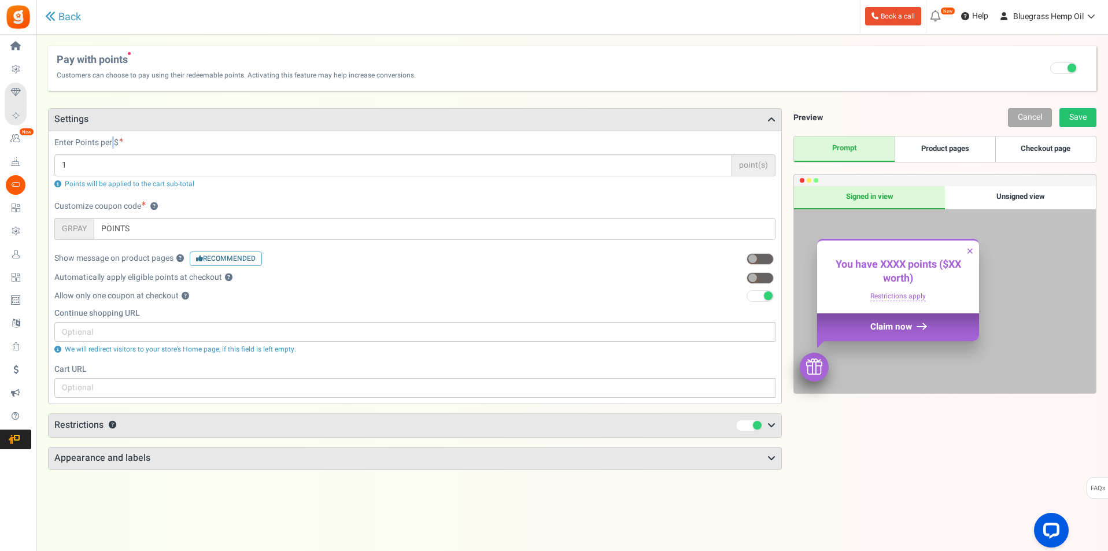
click at [113, 139] on label "Enter Points per $" at bounding box center [88, 143] width 69 height 12
click at [119, 139] on label "Enter Points per $" at bounding box center [88, 143] width 69 height 12
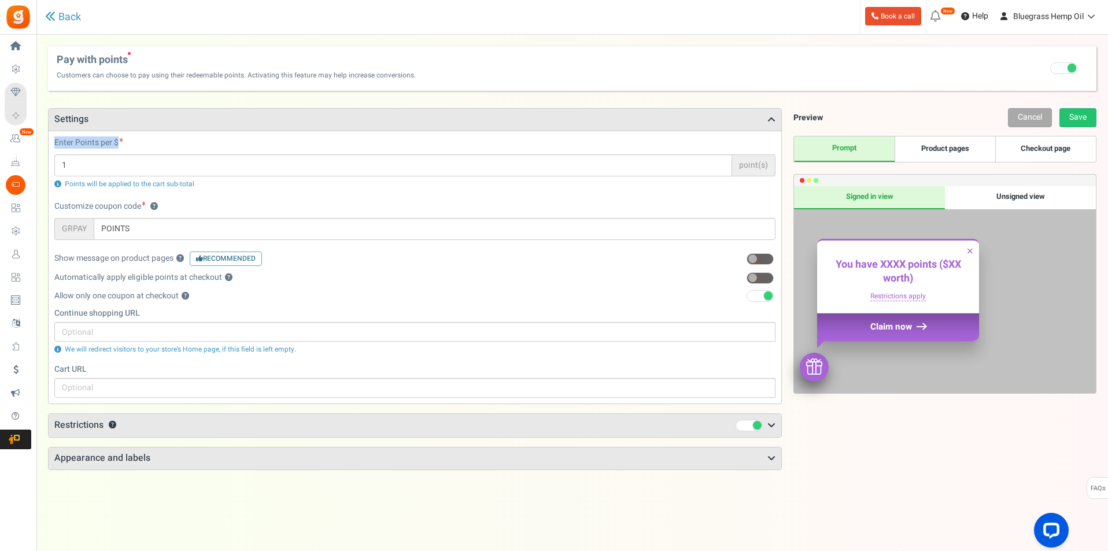
click at [119, 139] on label "Enter Points per $" at bounding box center [88, 143] width 69 height 12
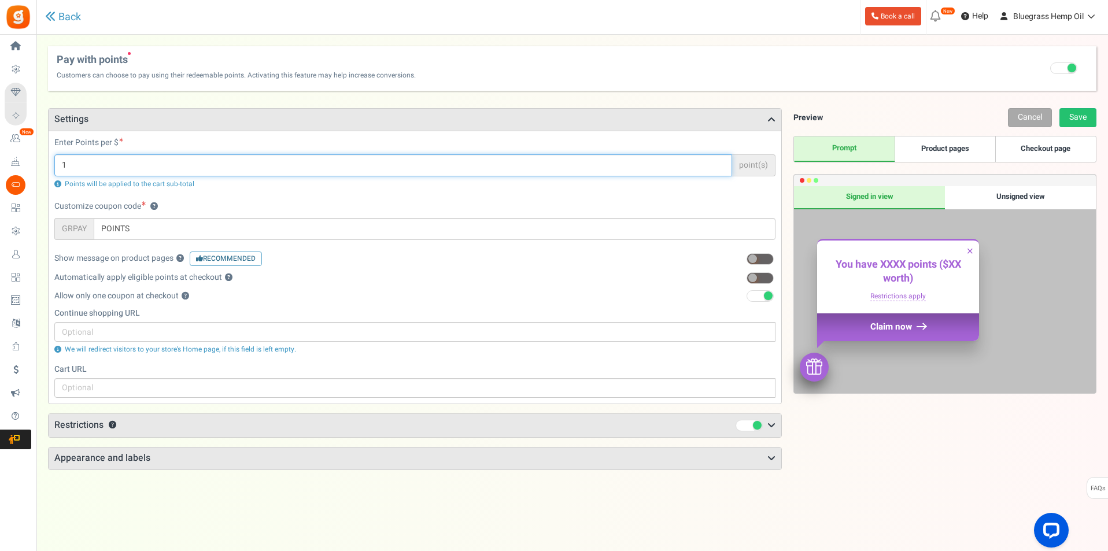
click at [110, 164] on input "1" at bounding box center [393, 165] width 678 height 22
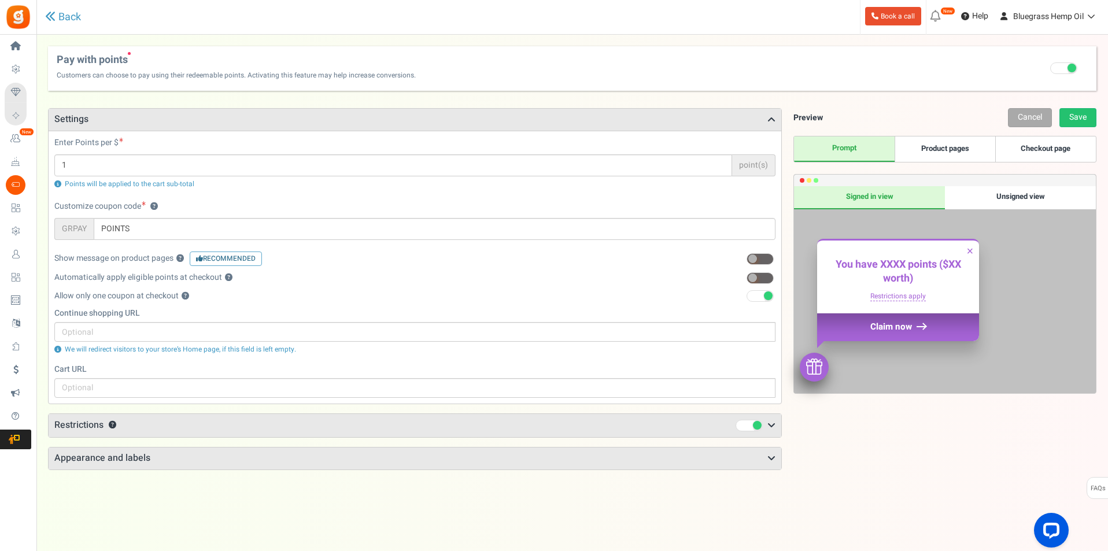
click at [100, 191] on div "Enter Points per $ 1 point(s) Points will be applied to the cart sub-total" at bounding box center [415, 169] width 739 height 64
click at [103, 183] on span "Points will be applied to the cart sub-total" at bounding box center [130, 184] width 130 height 10
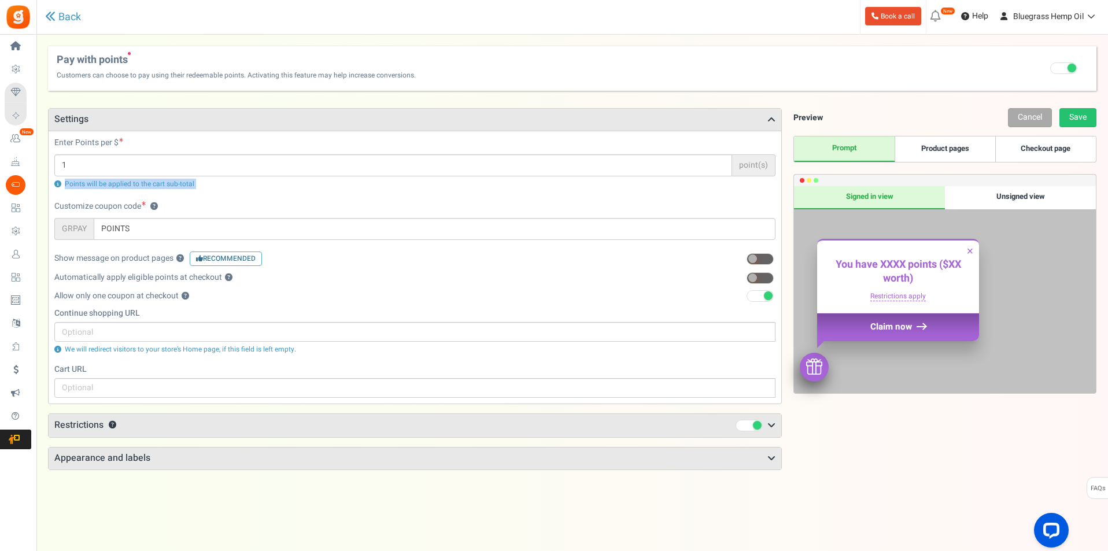
click at [103, 183] on span "Points will be applied to the cart sub-total" at bounding box center [130, 184] width 130 height 10
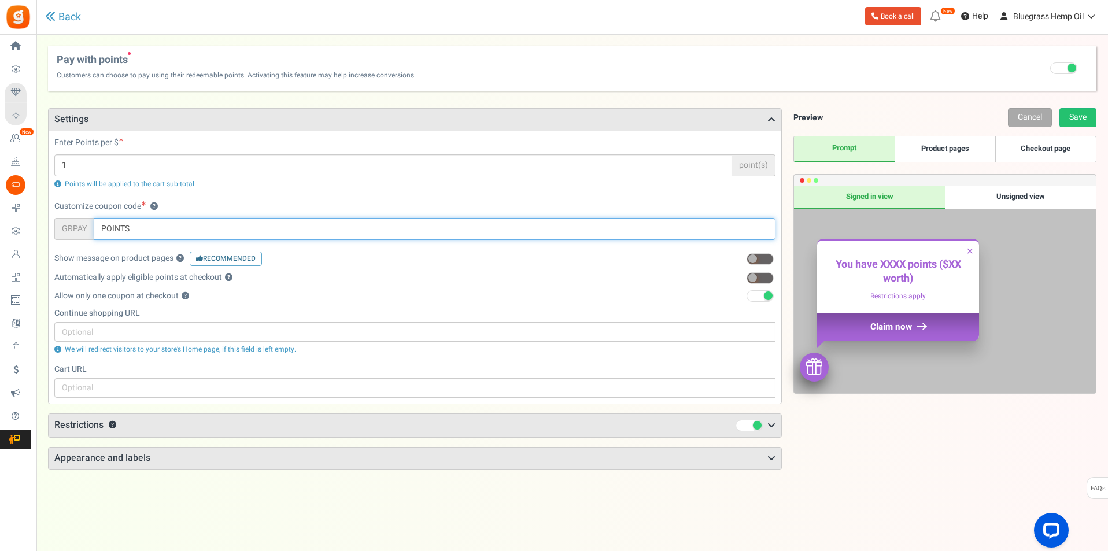
click at [123, 233] on input "POINTS" at bounding box center [435, 229] width 682 height 22
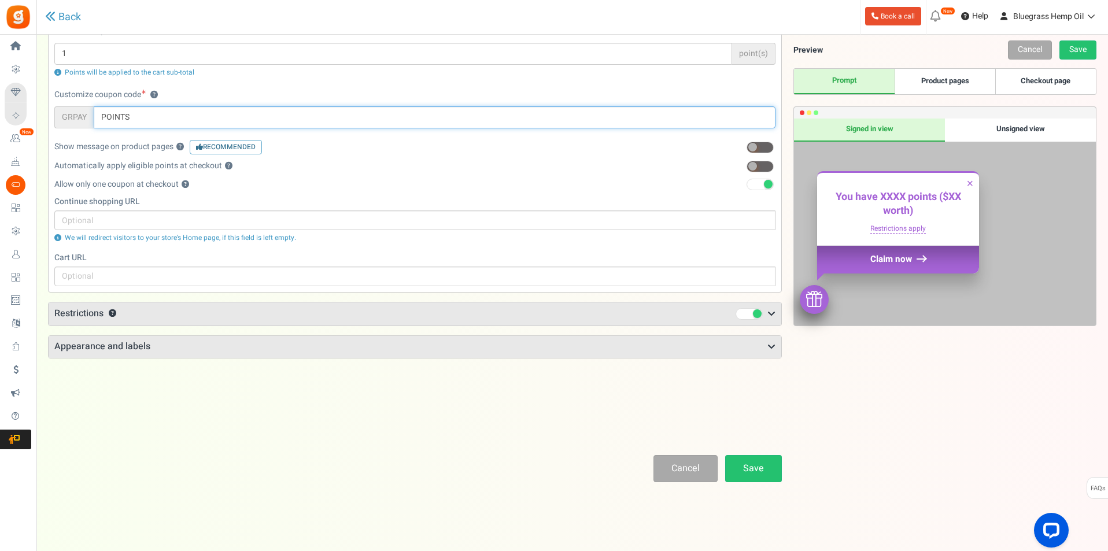
scroll to position [113, 0]
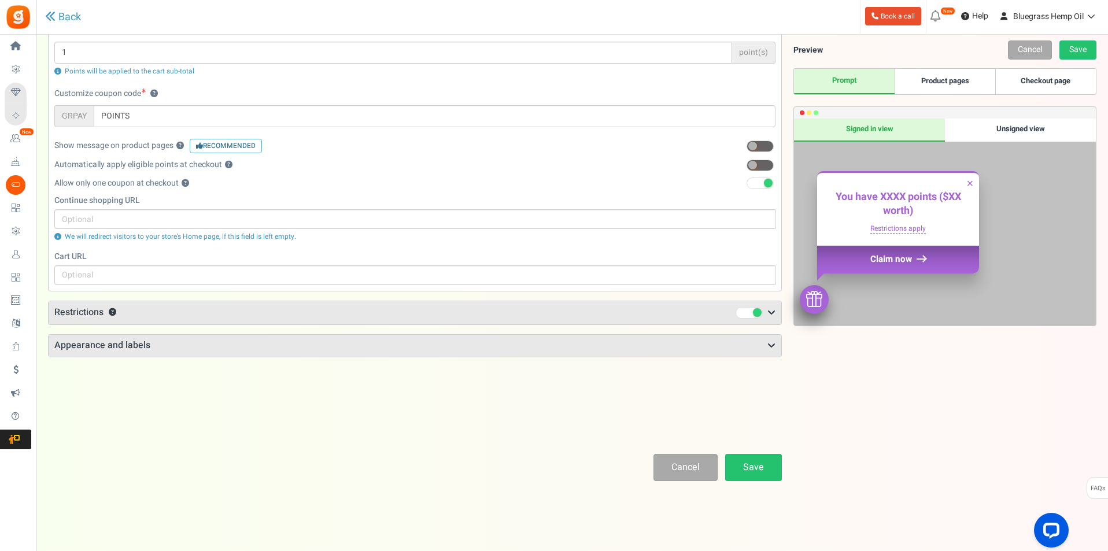
click at [770, 311] on icon at bounding box center [772, 312] width 8 height 9
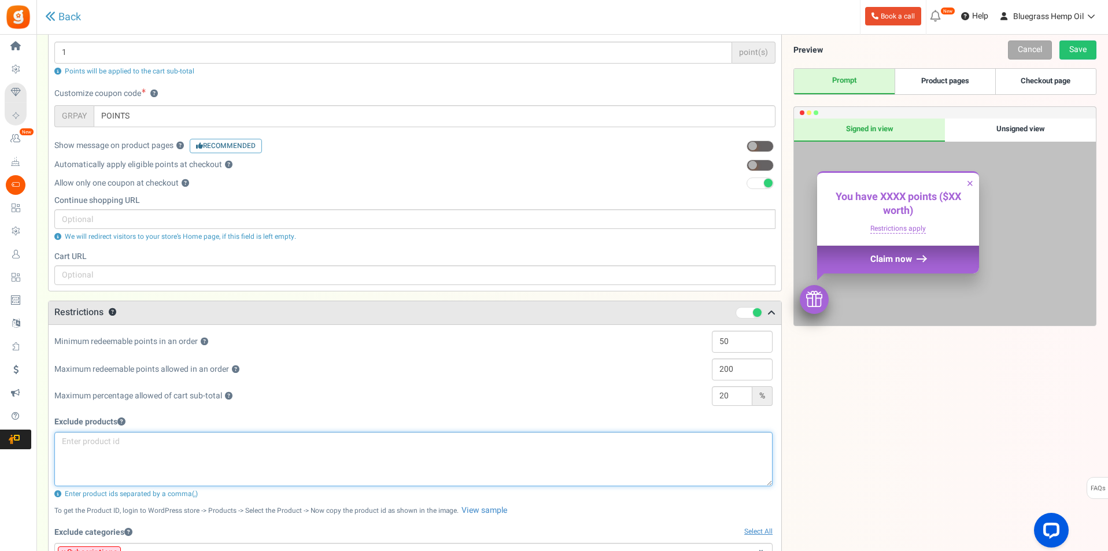
click at [146, 460] on textarea at bounding box center [413, 459] width 718 height 54
click at [101, 441] on textarea at bounding box center [413, 459] width 718 height 54
paste textarea "59931"
click at [95, 441] on textarea "59931," at bounding box center [413, 459] width 718 height 54
paste textarea "58699"
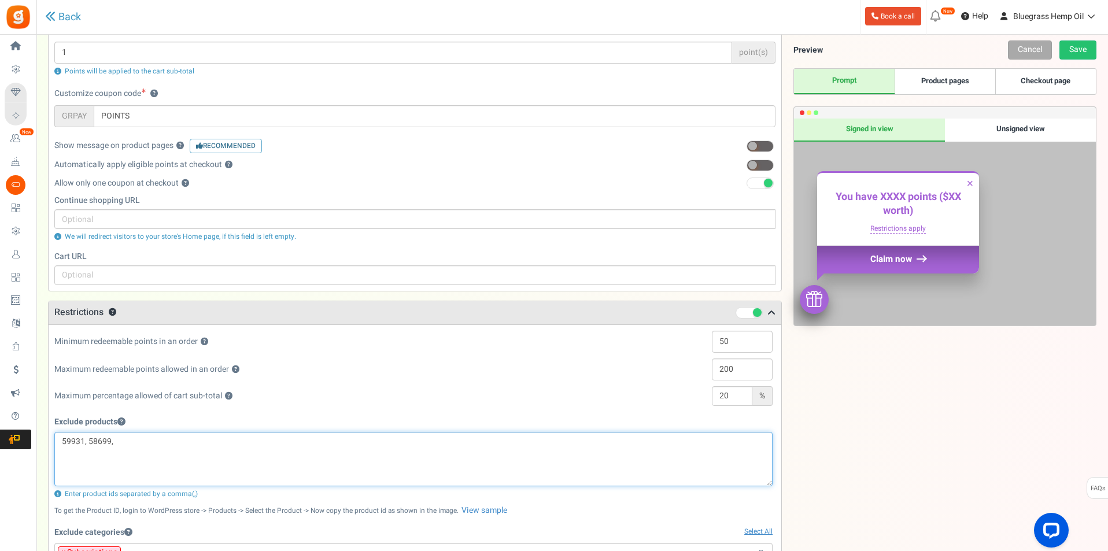
click at [135, 447] on textarea "59931, 58699," at bounding box center [413, 459] width 718 height 54
paste textarea "57054"
click at [146, 440] on textarea "59931, 58699, 57054," at bounding box center [413, 459] width 718 height 54
paste textarea "54396"
paste textarea "48556"
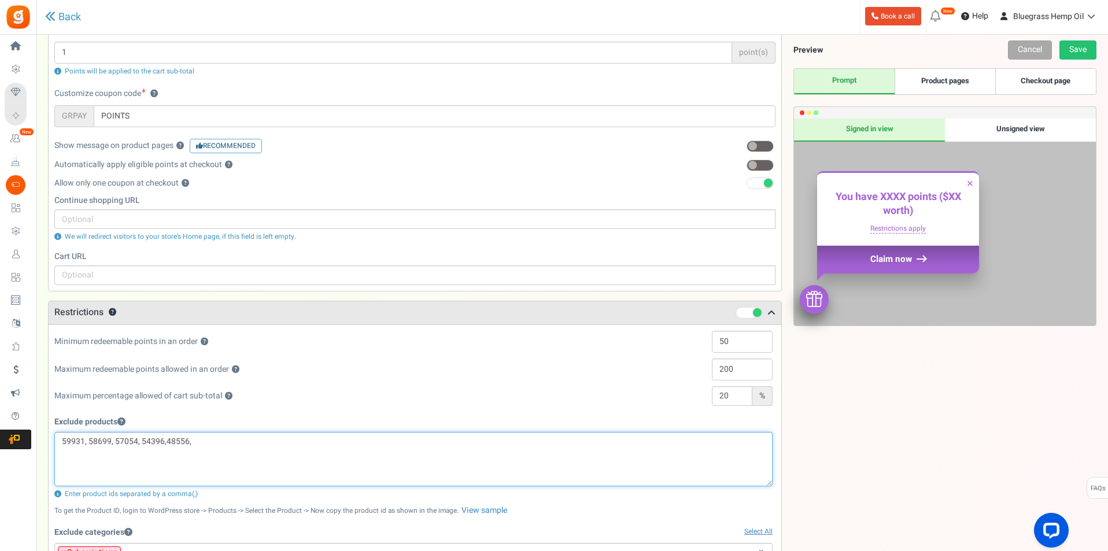
click at [200, 439] on textarea "59931, 58699, 57054, 54396,48556," at bounding box center [413, 459] width 718 height 54
paste textarea "48433"
click at [217, 441] on textarea "59931, 58699, 57054, 54396,48556,48433" at bounding box center [413, 459] width 718 height 54
paste textarea "48431"
click at [261, 445] on textarea "59931, 58699, 57054, 54396,48556,48433,48431" at bounding box center [413, 459] width 718 height 54
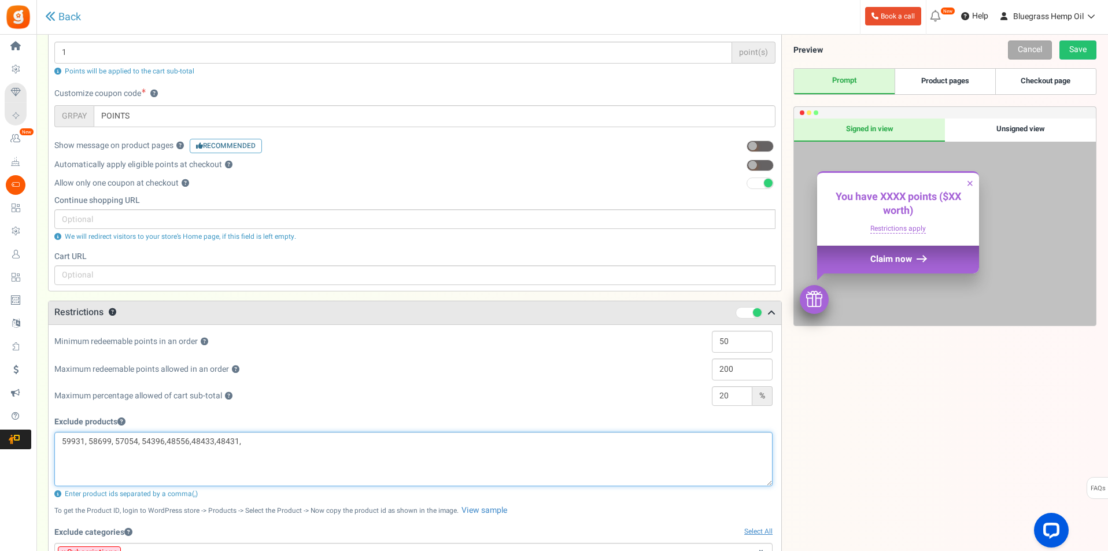
paste textarea "46471"
click at [261, 441] on textarea "59931, 58699, 57054, 54396,48556,48433,48431,46471" at bounding box center [413, 459] width 718 height 54
paste textarea "46401"
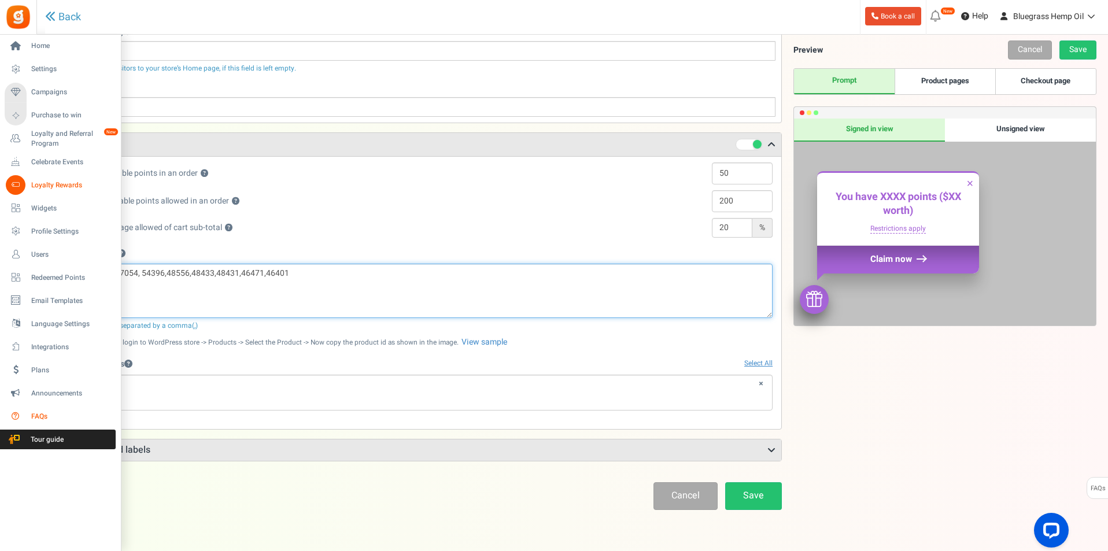
scroll to position [286, 0]
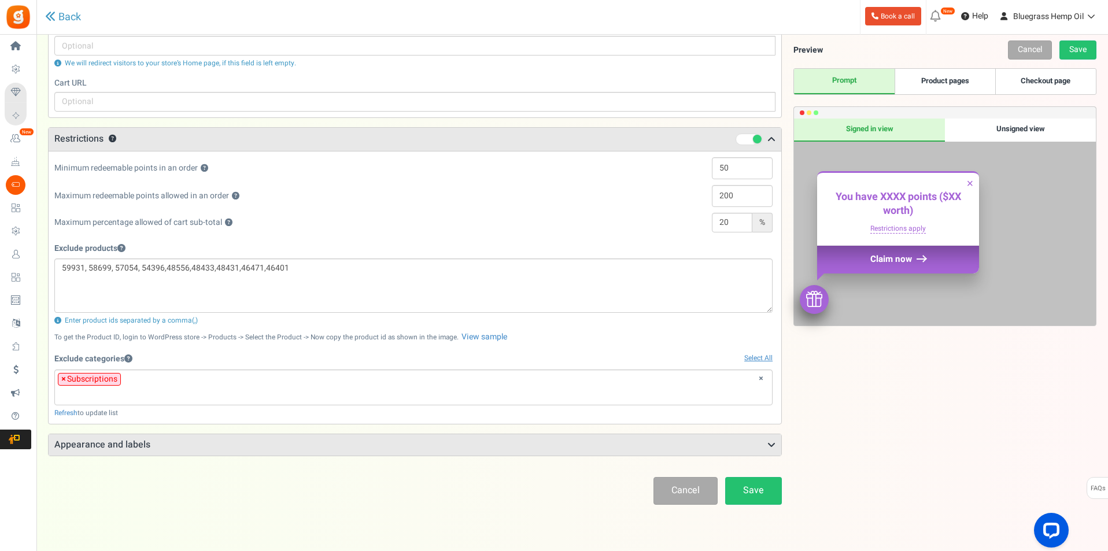
click at [772, 441] on icon at bounding box center [772, 445] width 8 height 9
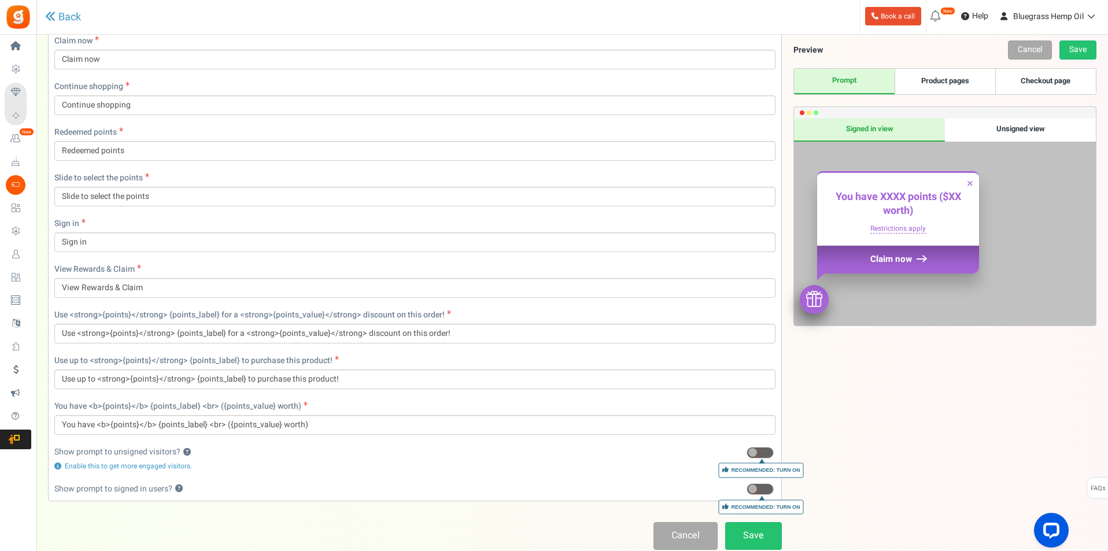
scroll to position [975, 0]
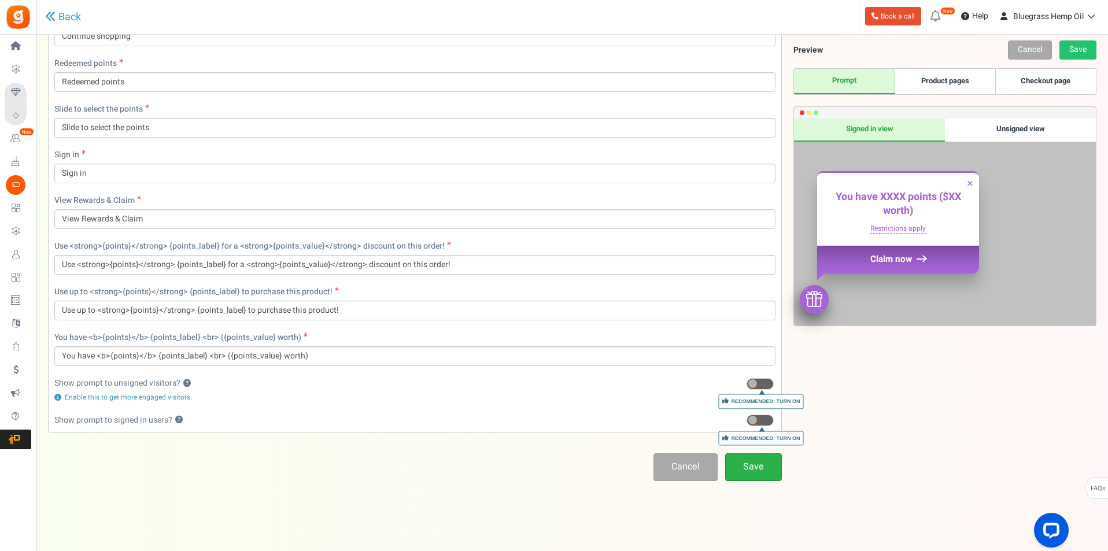
click at [754, 467] on link "Save" at bounding box center [753, 467] width 57 height 27
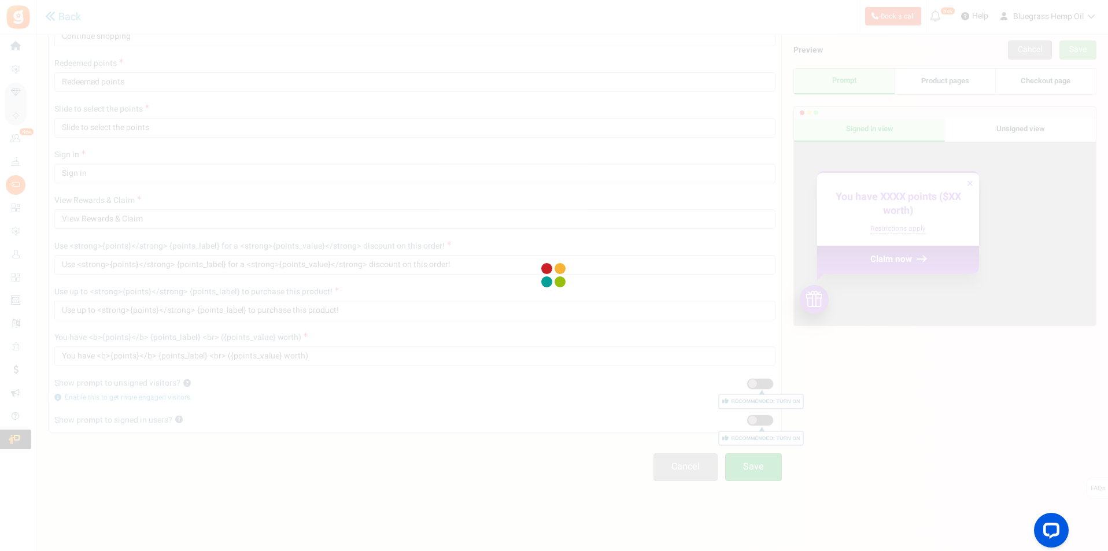
type textarea "59931,58699,57054,54396,48556,48433,48431,46471,46401"
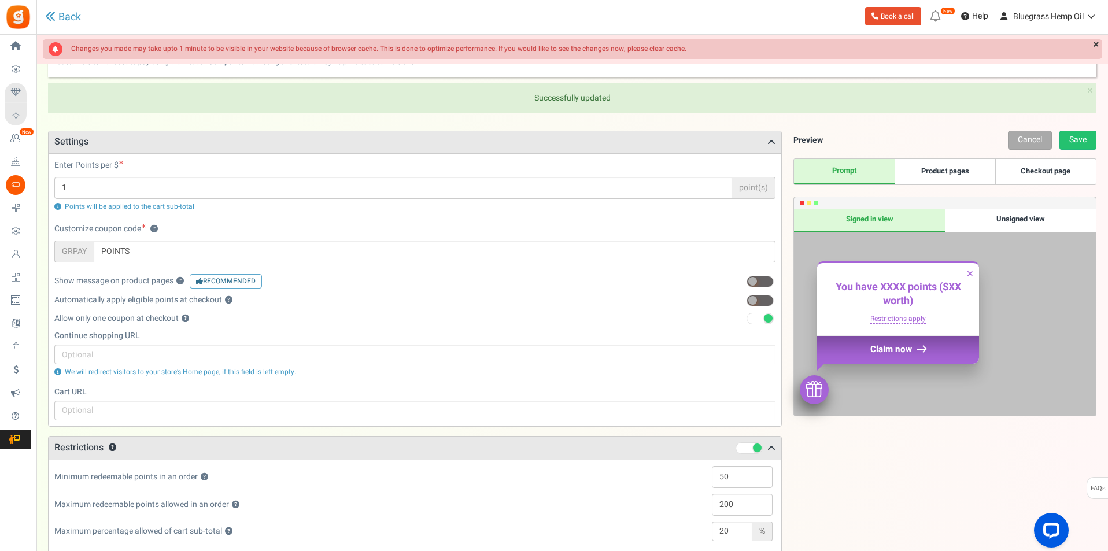
scroll to position [0, 0]
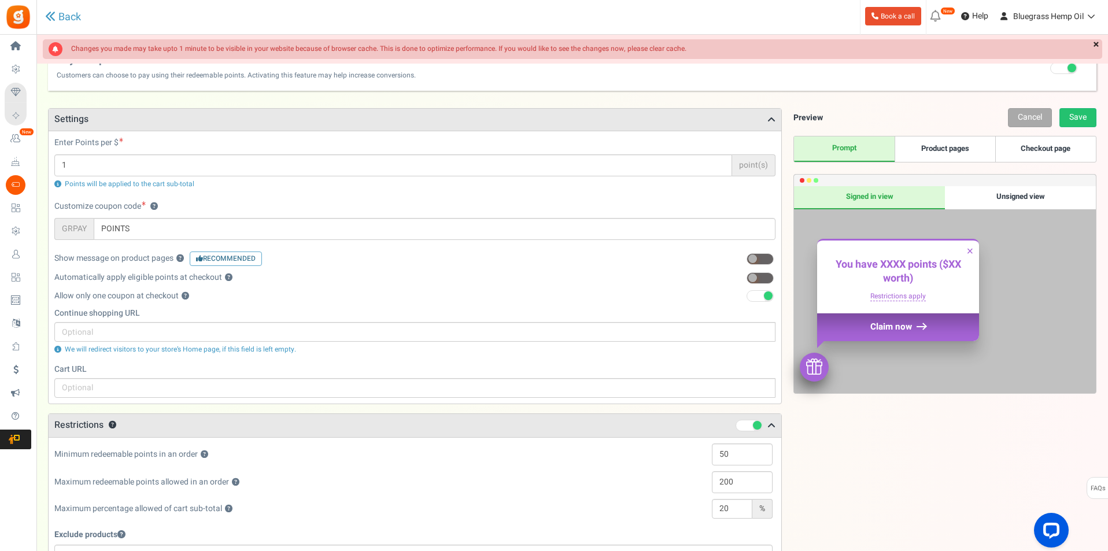
click at [1094, 42] on link "×" at bounding box center [1096, 45] width 12 height 12
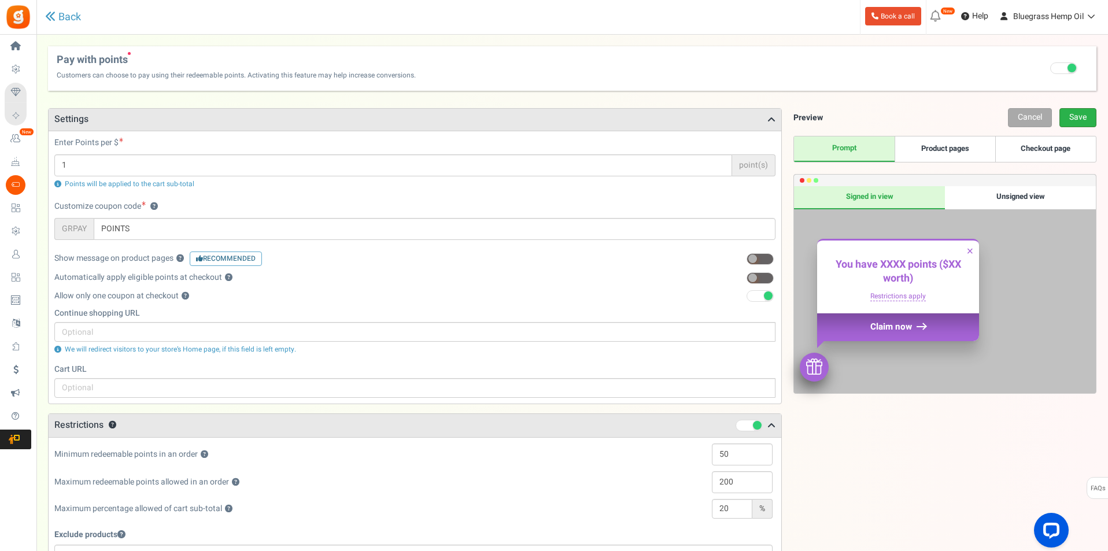
click at [1078, 126] on link "Save" at bounding box center [1078, 117] width 37 height 19
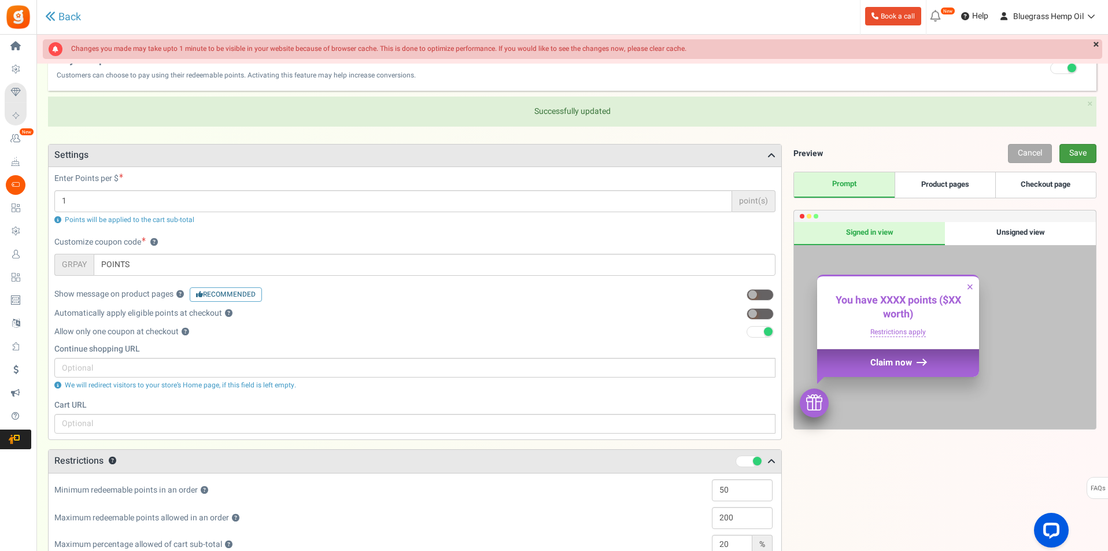
scroll to position [39, 0]
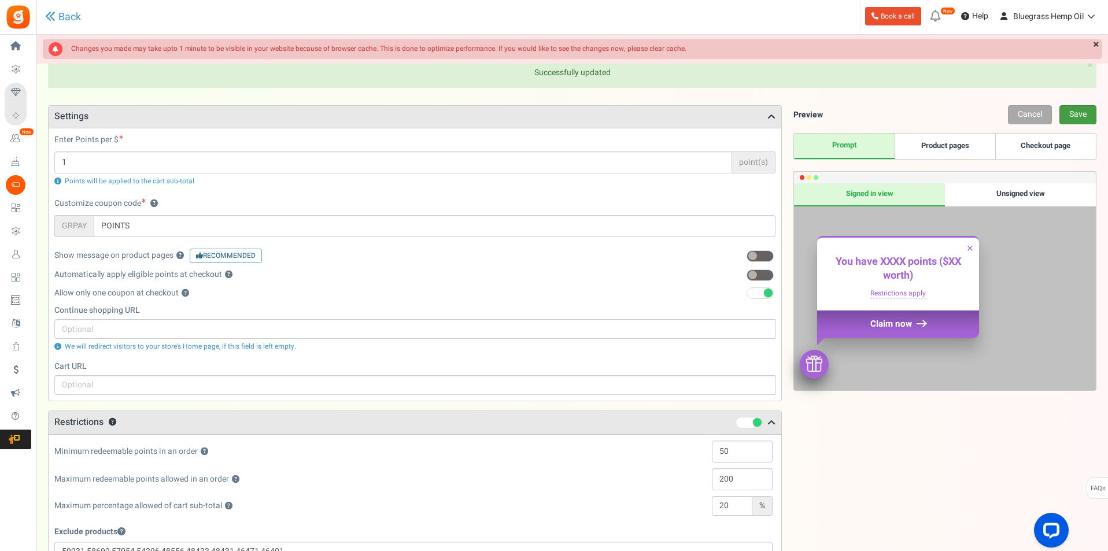
click at [1066, 115] on link "Save" at bounding box center [1078, 114] width 37 height 19
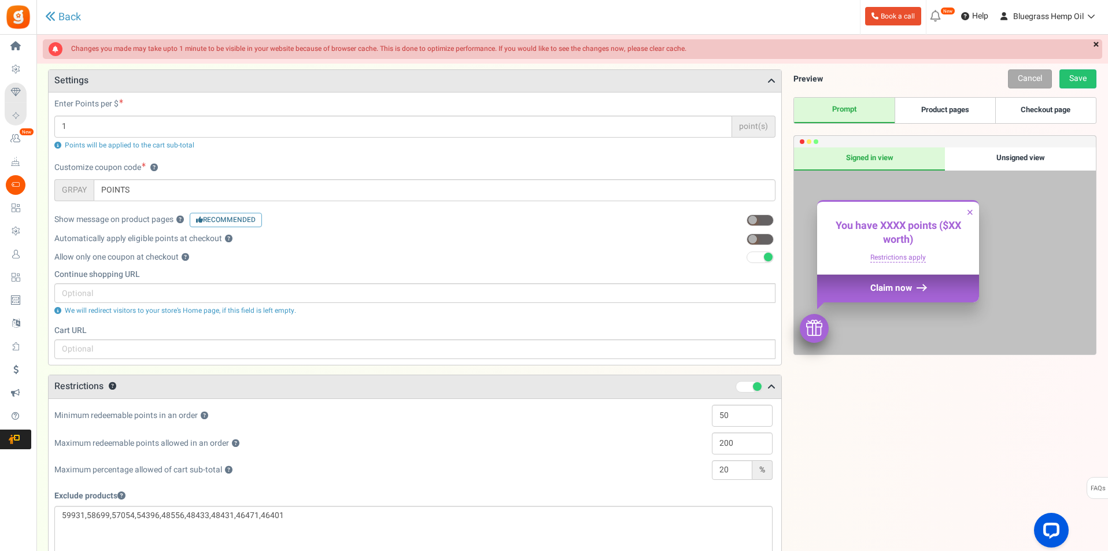
click at [1096, 46] on link "×" at bounding box center [1096, 45] width 12 height 12
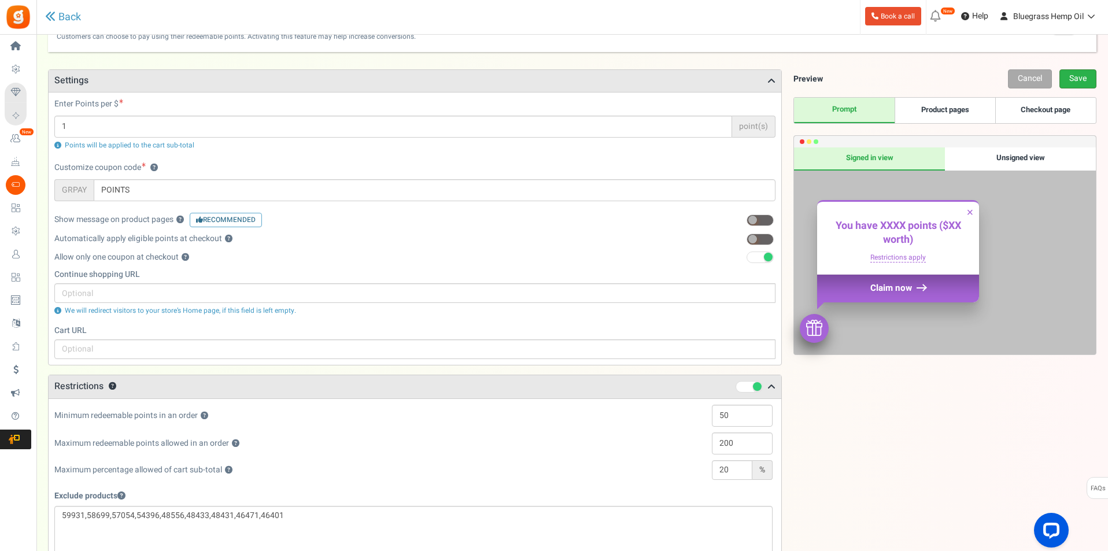
click at [1075, 78] on link "Save" at bounding box center [1078, 78] width 37 height 19
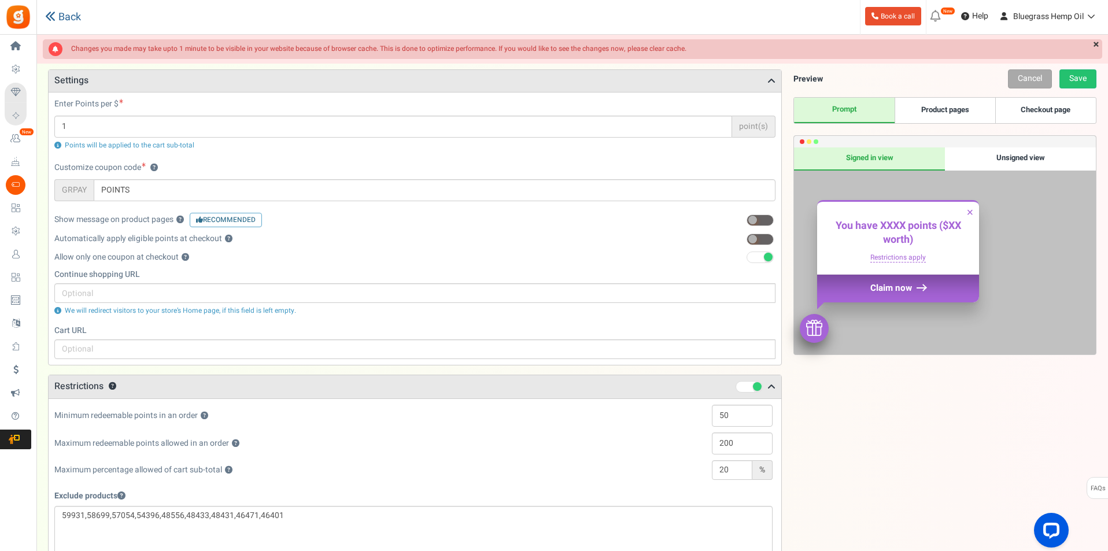
click at [62, 13] on link "Back" at bounding box center [63, 17] width 36 height 12
